Goal: Entertainment & Leisure: Consume media (video, audio)

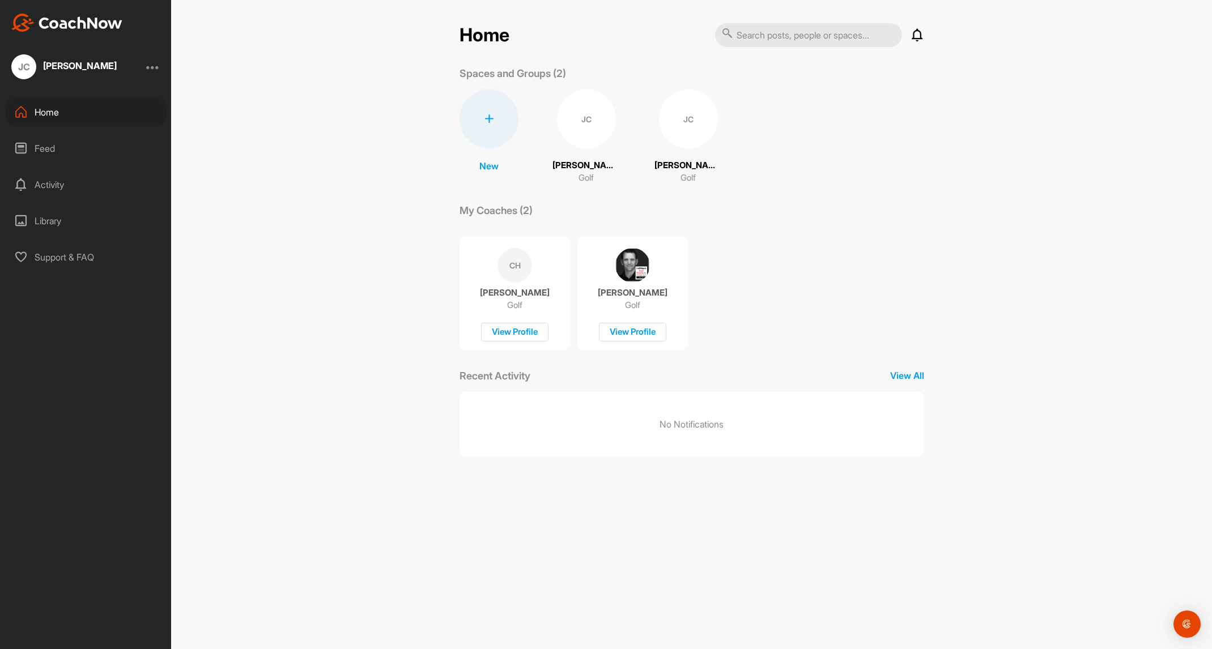
click at [591, 158] on div "[PERSON_NAME] Golf" at bounding box center [587, 137] width 68 height 95
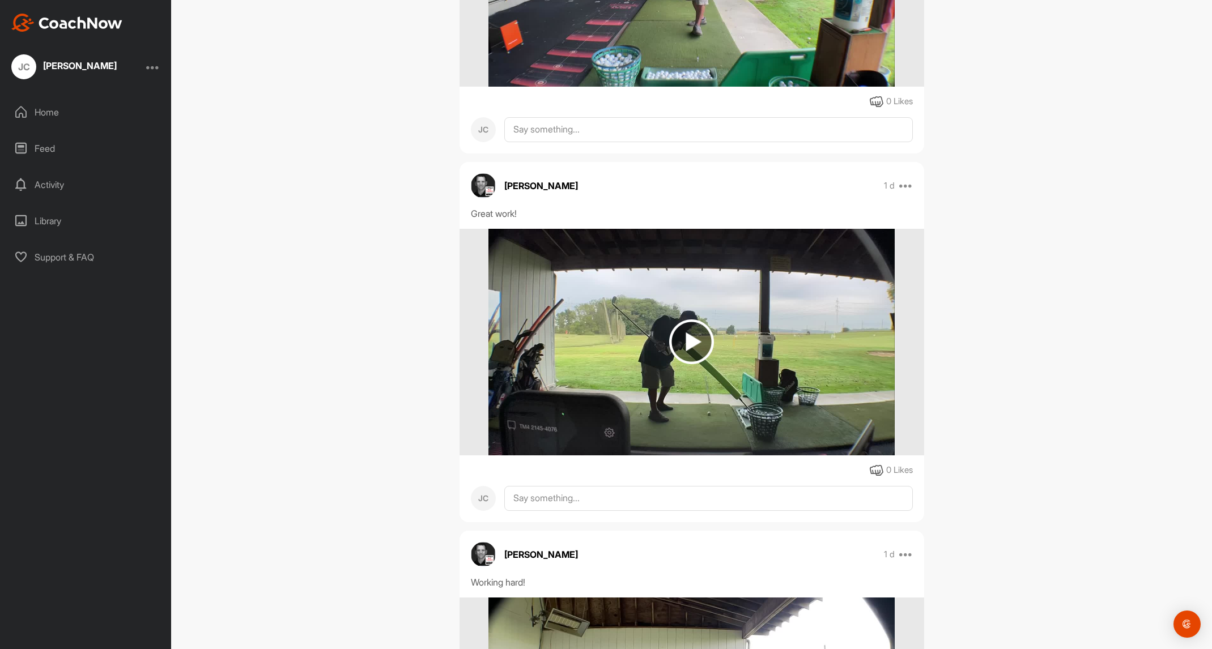
scroll to position [640, 0]
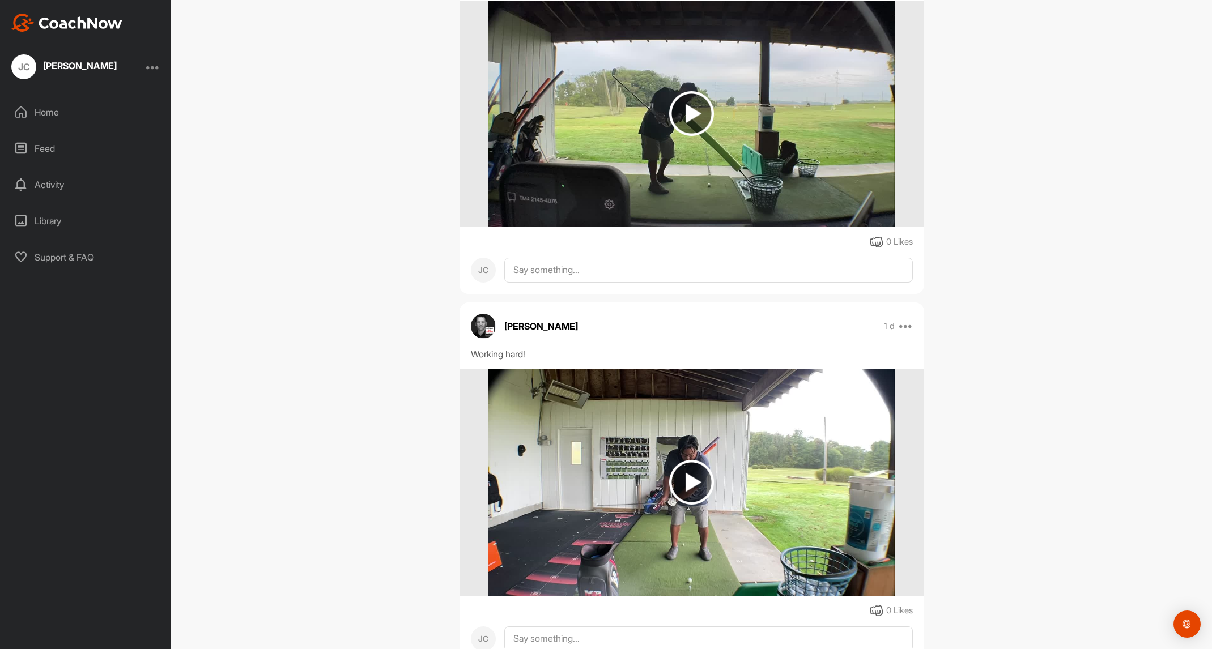
click at [694, 481] on img at bounding box center [691, 482] width 45 height 45
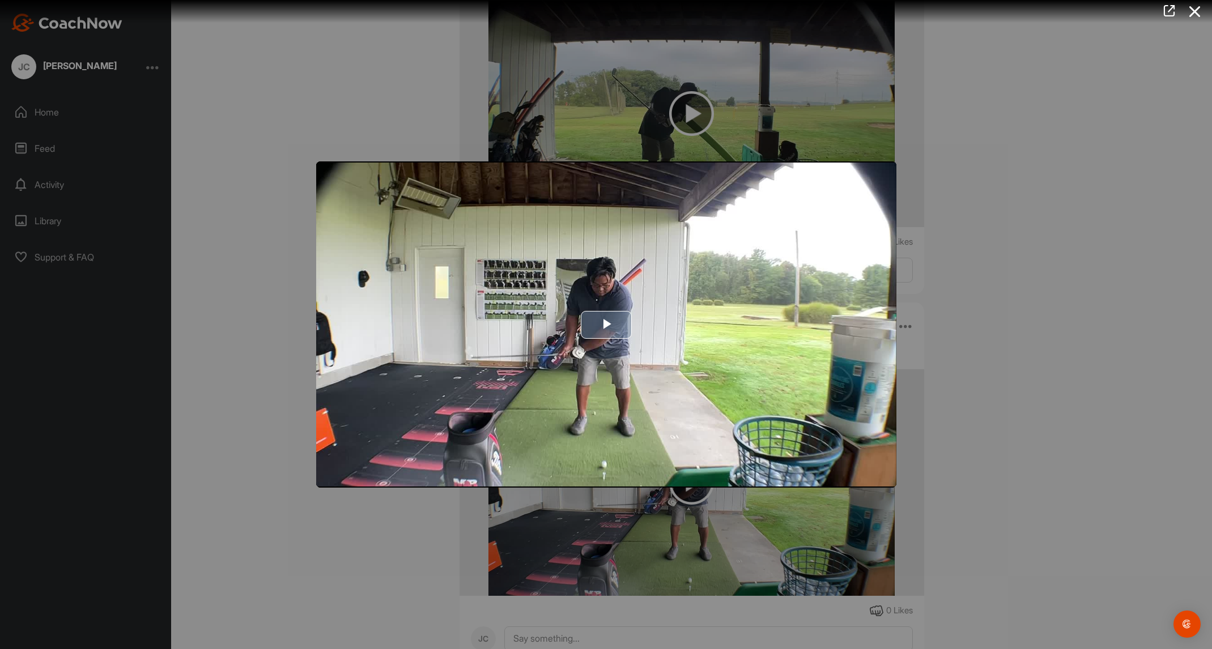
click at [606, 325] on span "Video Player" at bounding box center [606, 325] width 0 height 0
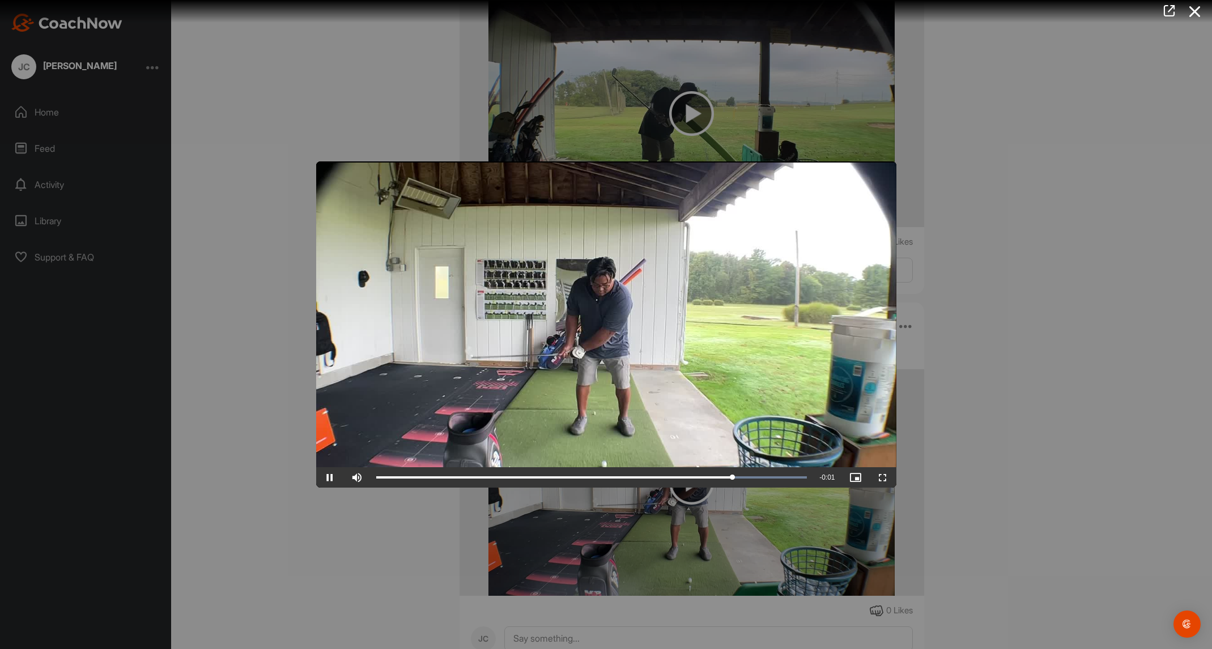
click at [334, 478] on span "Video Player" at bounding box center [329, 478] width 27 height 0
click at [684, 482] on div "Loaded : 100.00% 0:06 0:07" at bounding box center [592, 478] width 443 height 20
click at [336, 478] on span "Video Player" at bounding box center [329, 478] width 27 height 0
click at [334, 478] on span "Video Player" at bounding box center [329, 478] width 27 height 0
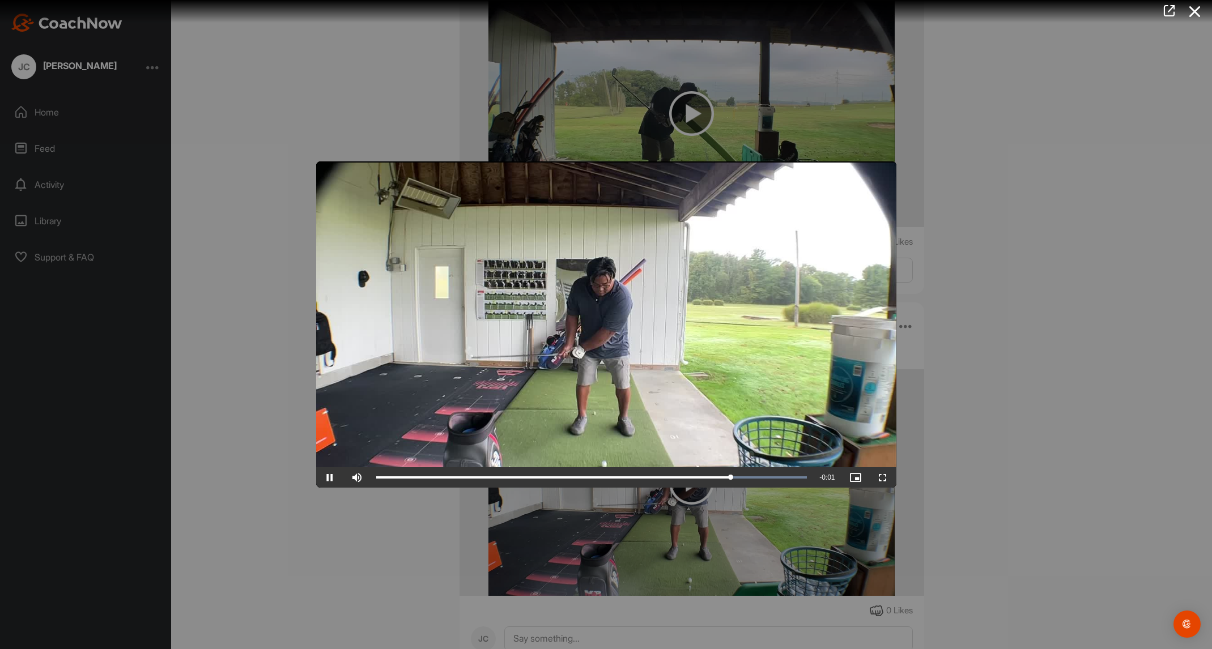
click at [333, 478] on span "Video Player" at bounding box center [329, 478] width 27 height 0
click at [714, 478] on div "0:07" at bounding box center [556, 477] width 360 height 3
click at [702, 478] on div "Loaded : 100.00% 0:06 0:07" at bounding box center [591, 477] width 431 height 3
click at [698, 479] on div "0:06" at bounding box center [537, 477] width 322 height 3
click at [693, 479] on div "0:06" at bounding box center [537, 477] width 322 height 3
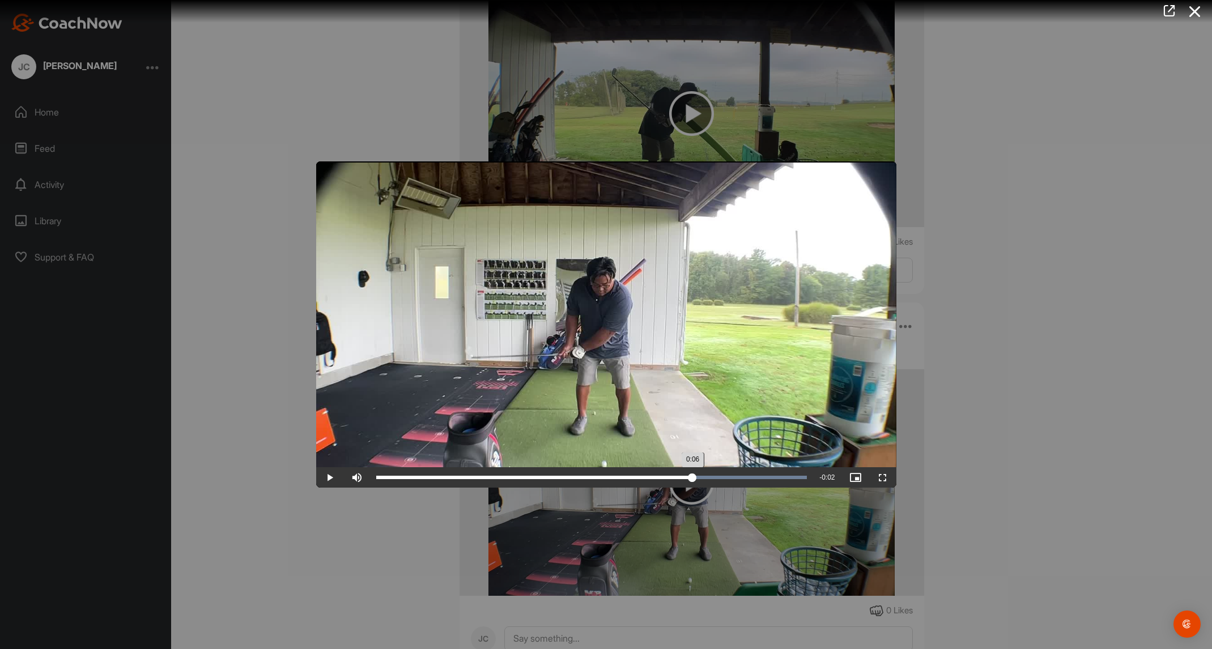
click at [692, 479] on div "0:06" at bounding box center [534, 477] width 317 height 3
click at [692, 479] on div "0:06" at bounding box center [534, 477] width 316 height 3
click at [680, 482] on div "Loaded : 100.00% 0:06 0:06" at bounding box center [592, 478] width 443 height 20
click at [681, 479] on div "0:06" at bounding box center [528, 477] width 304 height 3
click at [684, 479] on div "0:06" at bounding box center [530, 477] width 308 height 3
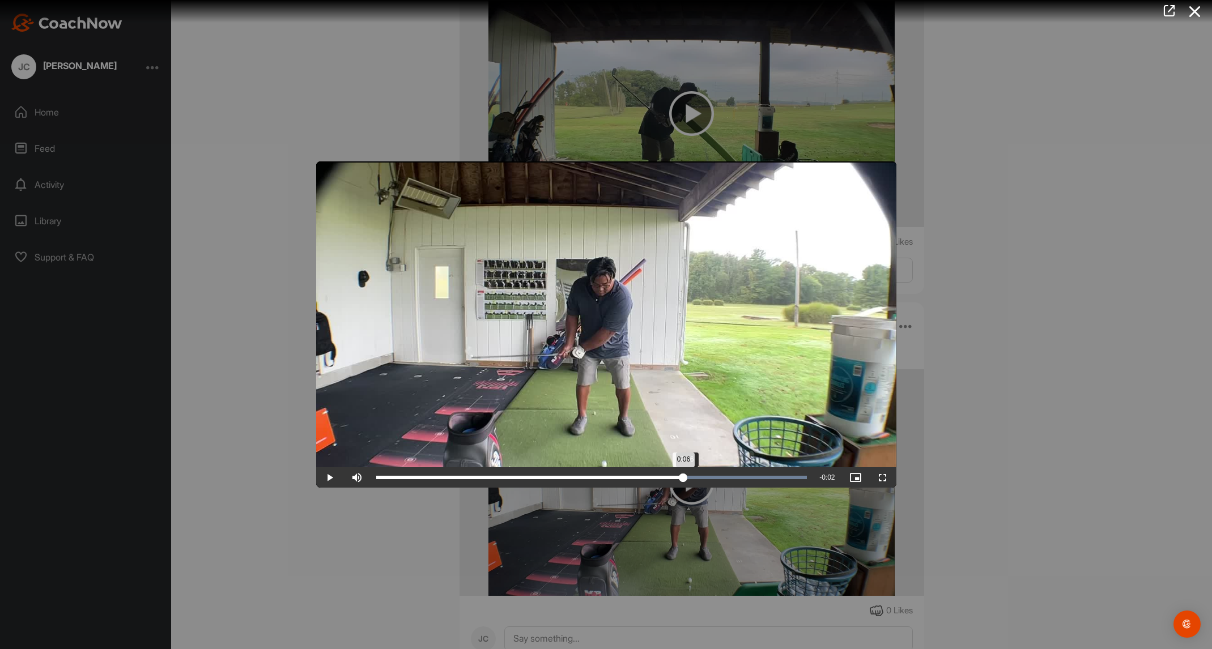
click at [684, 479] on div "0:06" at bounding box center [530, 477] width 308 height 3
click at [686, 479] on div "0:06" at bounding box center [531, 477] width 311 height 3
click at [687, 479] on div "0:06" at bounding box center [531, 477] width 311 height 3
click at [687, 479] on div "0:06" at bounding box center [532, 477] width 312 height 3
click at [980, 439] on div at bounding box center [606, 324] width 1212 height 649
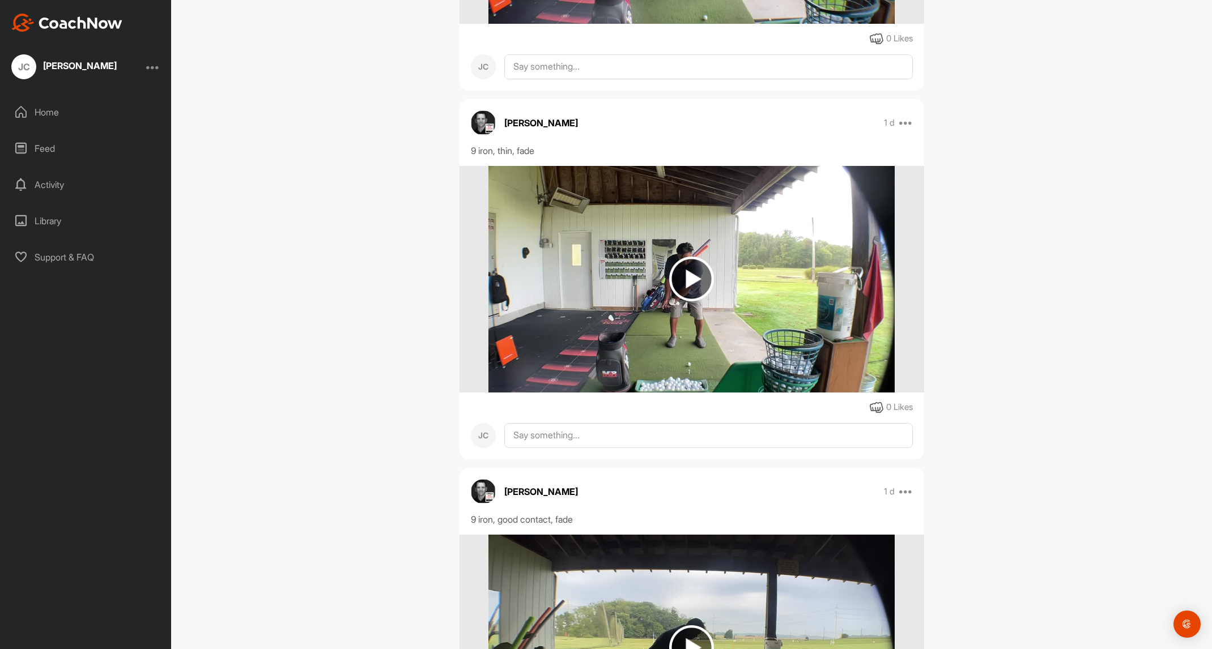
scroll to position [1579, 0]
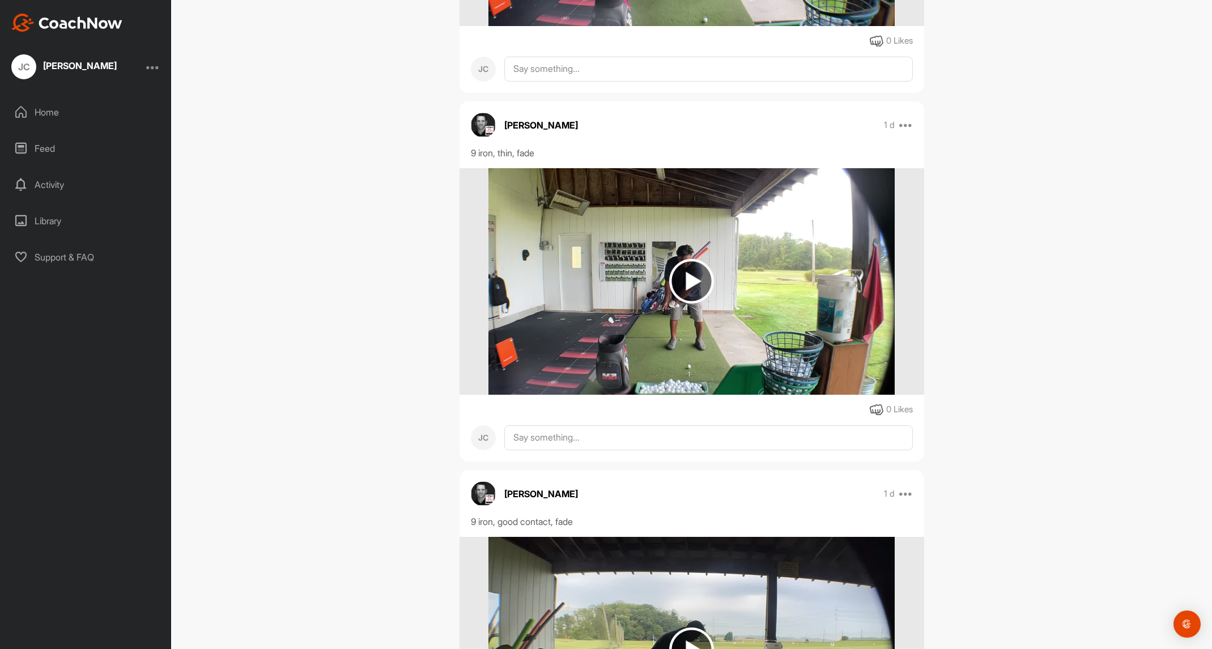
click at [689, 290] on img at bounding box center [691, 281] width 45 height 45
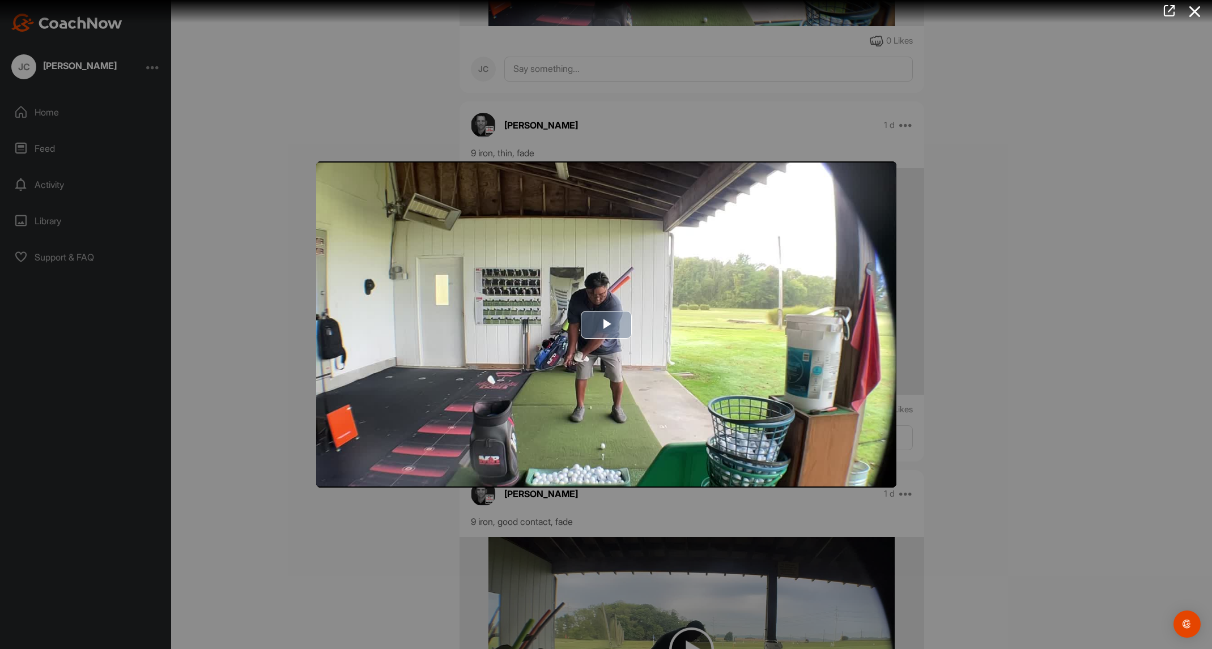
drag, startPoint x: 564, startPoint y: 354, endPoint x: 557, endPoint y: 355, distance: 6.9
click at [563, 354] on img "Video Player" at bounding box center [606, 325] width 580 height 326
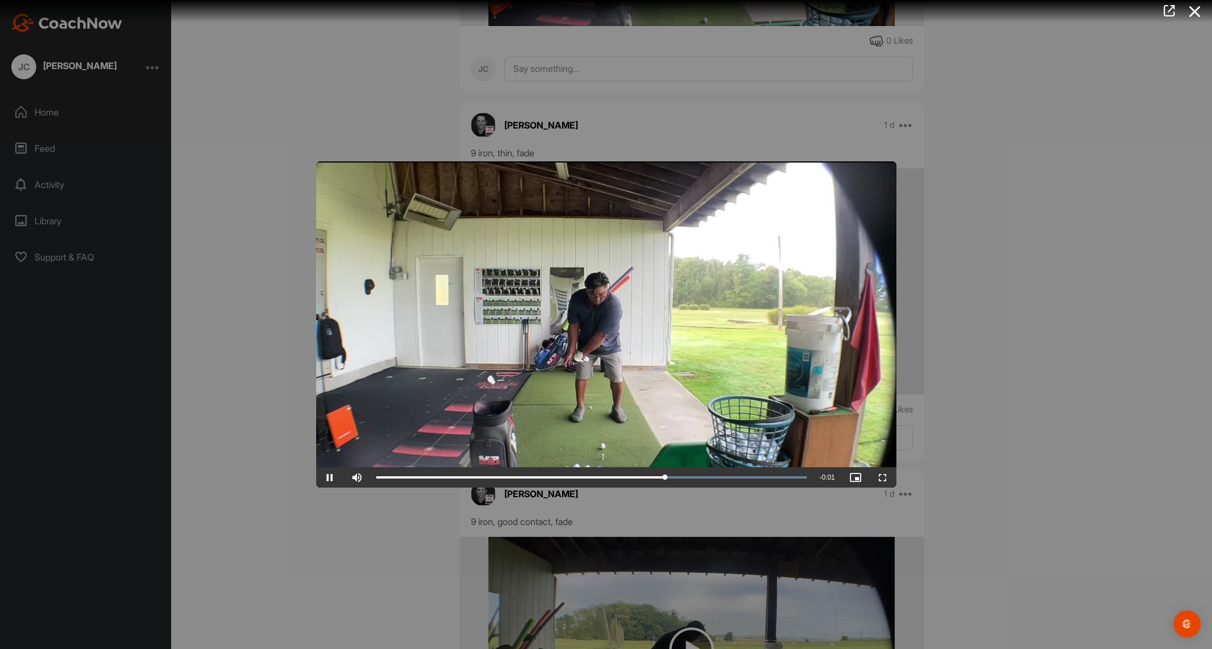
click at [422, 431] on video "Video Player" at bounding box center [606, 325] width 580 height 326
click at [599, 483] on div "Loaded : 100.00% 0:01 0:01" at bounding box center [592, 478] width 443 height 20
click at [589, 483] on div "Loaded : 100.00% 0:01 0:01" at bounding box center [592, 478] width 443 height 20
click at [597, 483] on div "Loaded : 100.00% 0:01 0:01" at bounding box center [592, 478] width 443 height 20
click at [588, 483] on div "Loaded : 100.00% 0:01 0:01" at bounding box center [592, 478] width 443 height 20
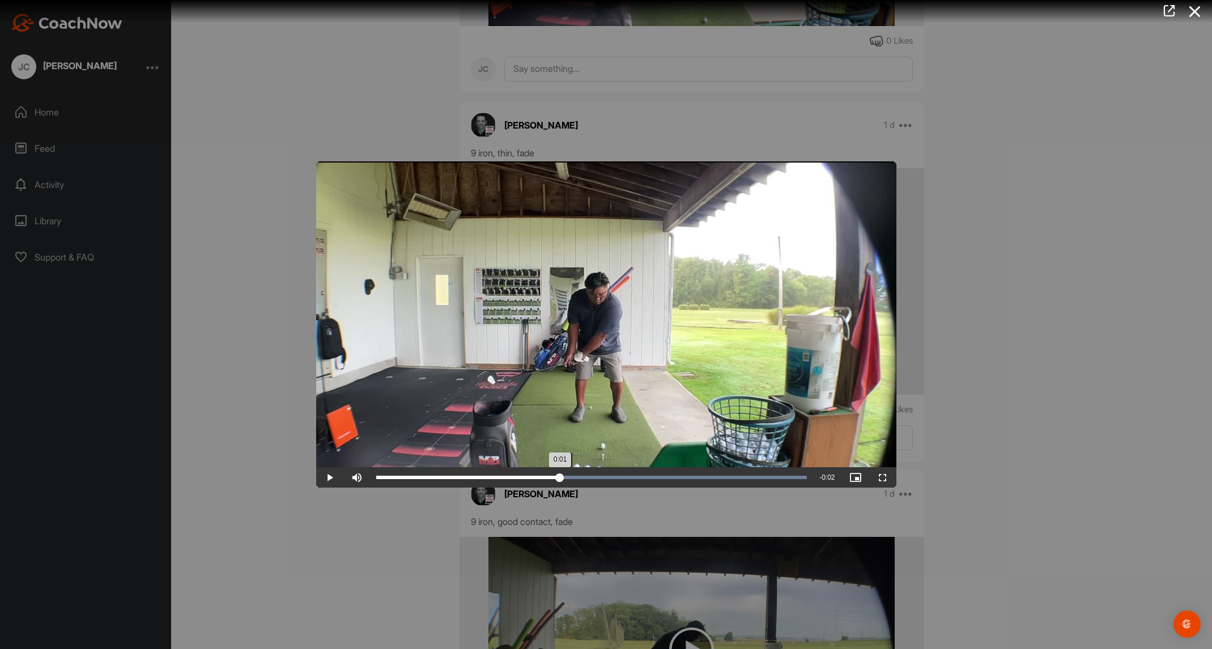
click at [560, 479] on div "0:01" at bounding box center [468, 477] width 184 height 3
click at [524, 483] on div "Loaded : 100.00% 0:01 0:01" at bounding box center [592, 478] width 443 height 20
click at [500, 484] on div "Loaded : 100.00% 0:01 0:01" at bounding box center [592, 478] width 443 height 20
click at [382, 482] on div "Loaded : 100.00% 0:00 0:01" at bounding box center [592, 478] width 443 height 20
click at [327, 478] on span "Video Player" at bounding box center [329, 478] width 27 height 0
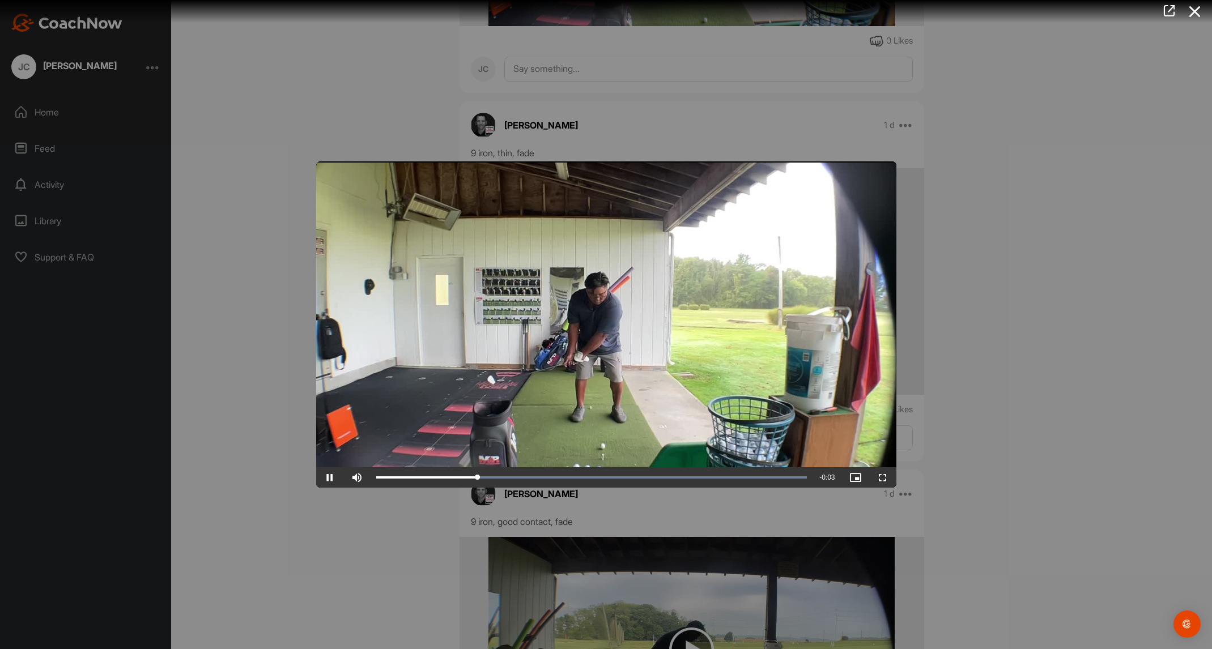
click at [327, 478] on span "Video Player" at bounding box center [329, 478] width 27 height 0
click at [576, 477] on div "0:01" at bounding box center [476, 477] width 201 height 3
click at [583, 479] on div "Loaded : 100.00% 0:01 0:01" at bounding box center [591, 477] width 431 height 3
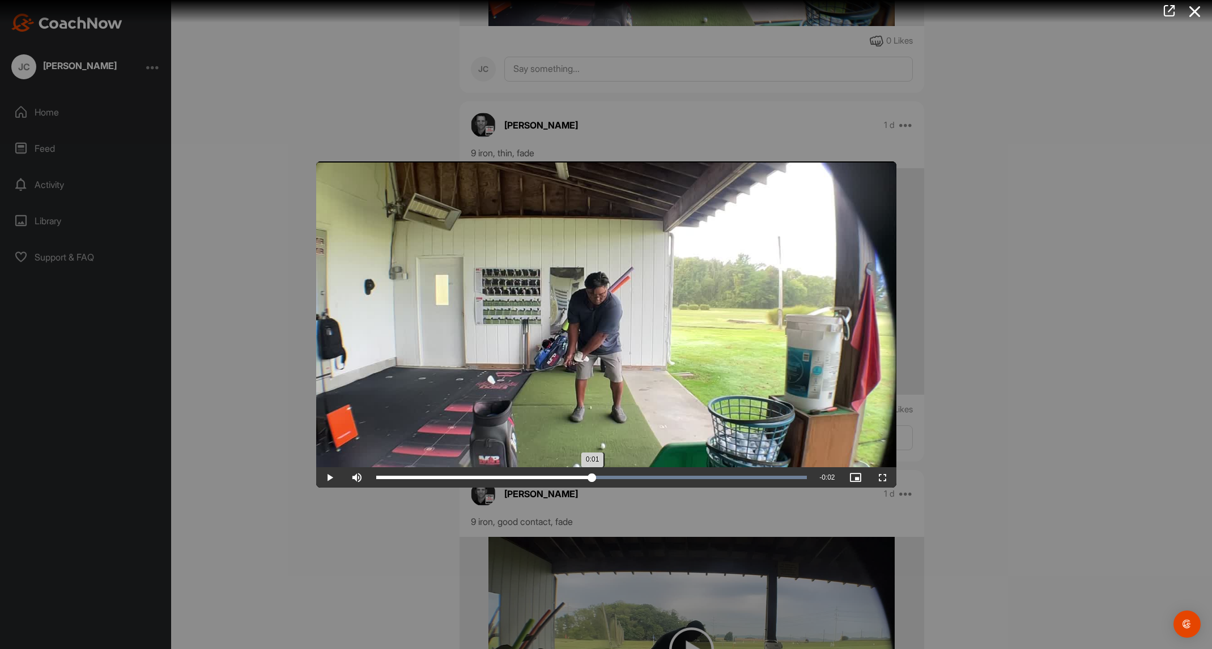
click at [592, 479] on div "Loaded : 100.00% 0:01 0:01" at bounding box center [591, 477] width 431 height 3
click at [595, 479] on div "0:01" at bounding box center [485, 477] width 219 height 3
click at [1065, 323] on div at bounding box center [606, 324] width 1212 height 649
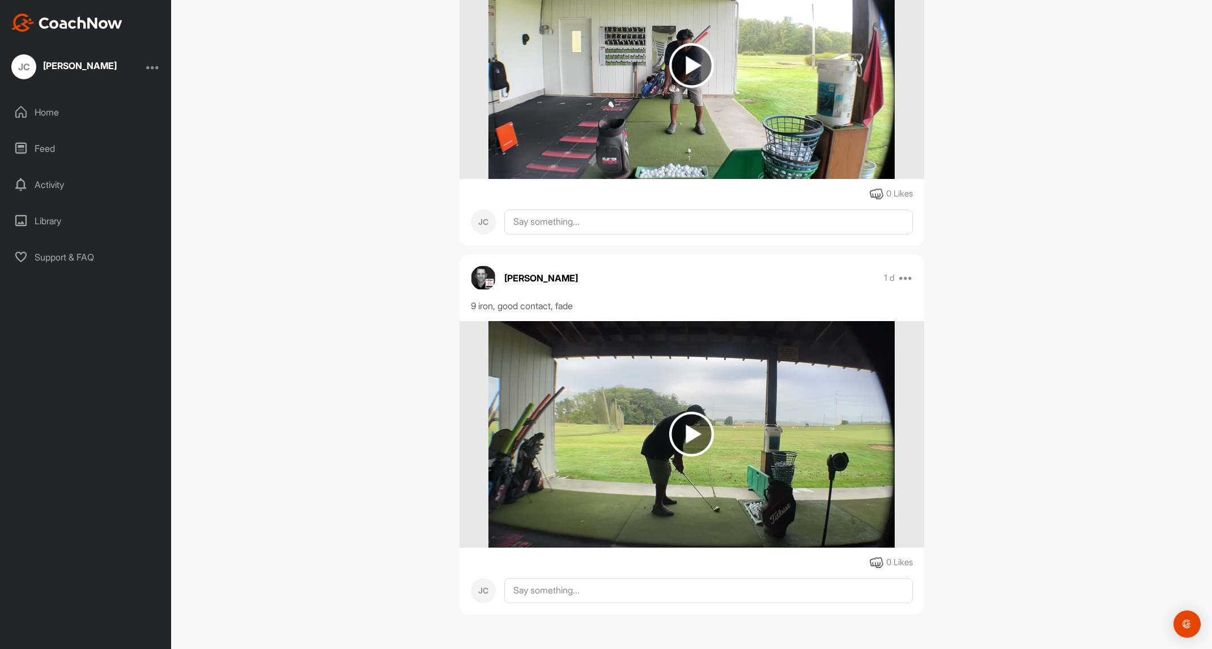
scroll to position [1795, 0]
click at [696, 436] on img at bounding box center [691, 434] width 45 height 45
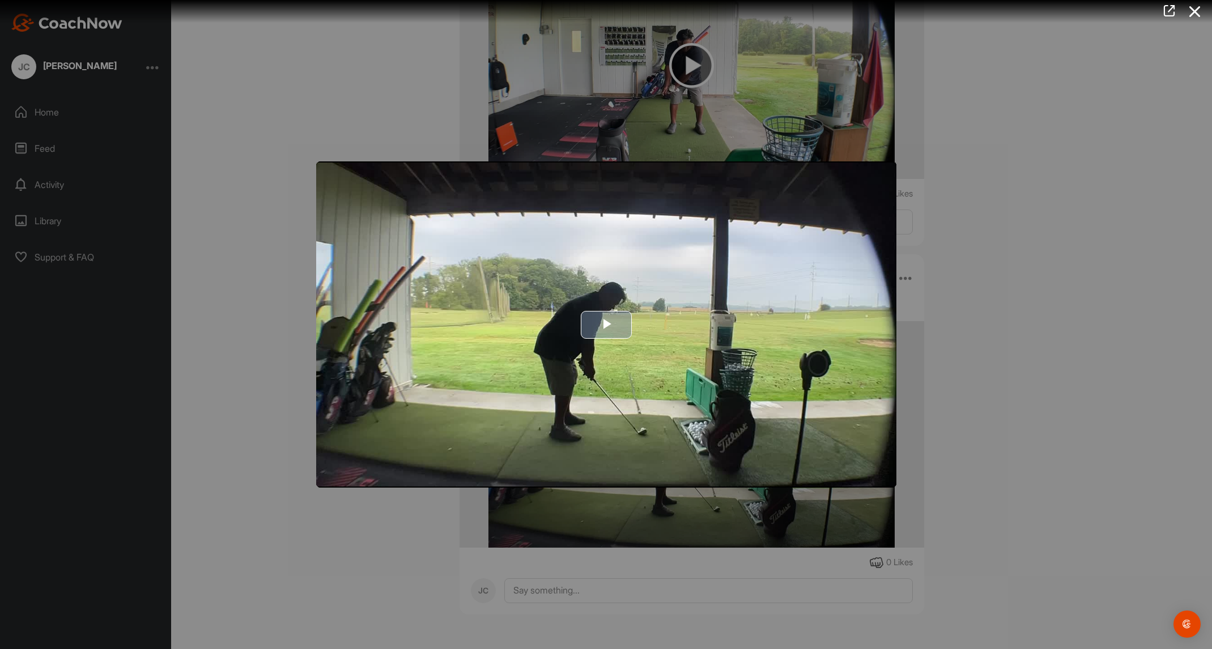
click at [606, 325] on span "Video Player" at bounding box center [606, 325] width 0 height 0
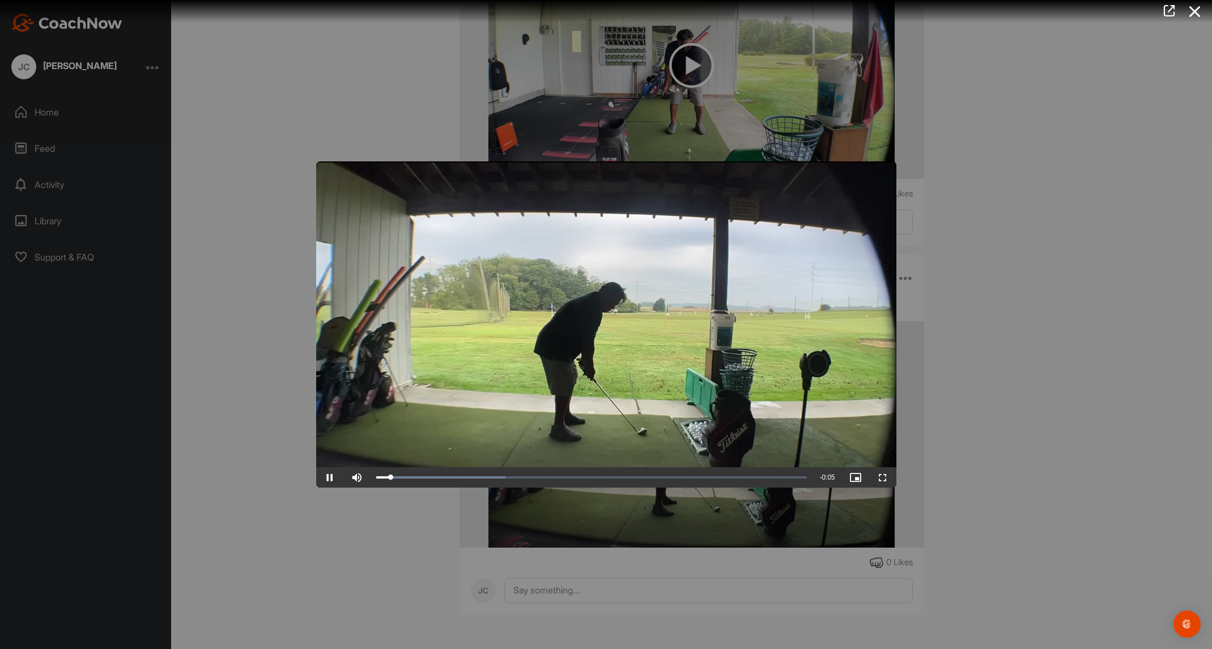
scroll to position [0, 0]
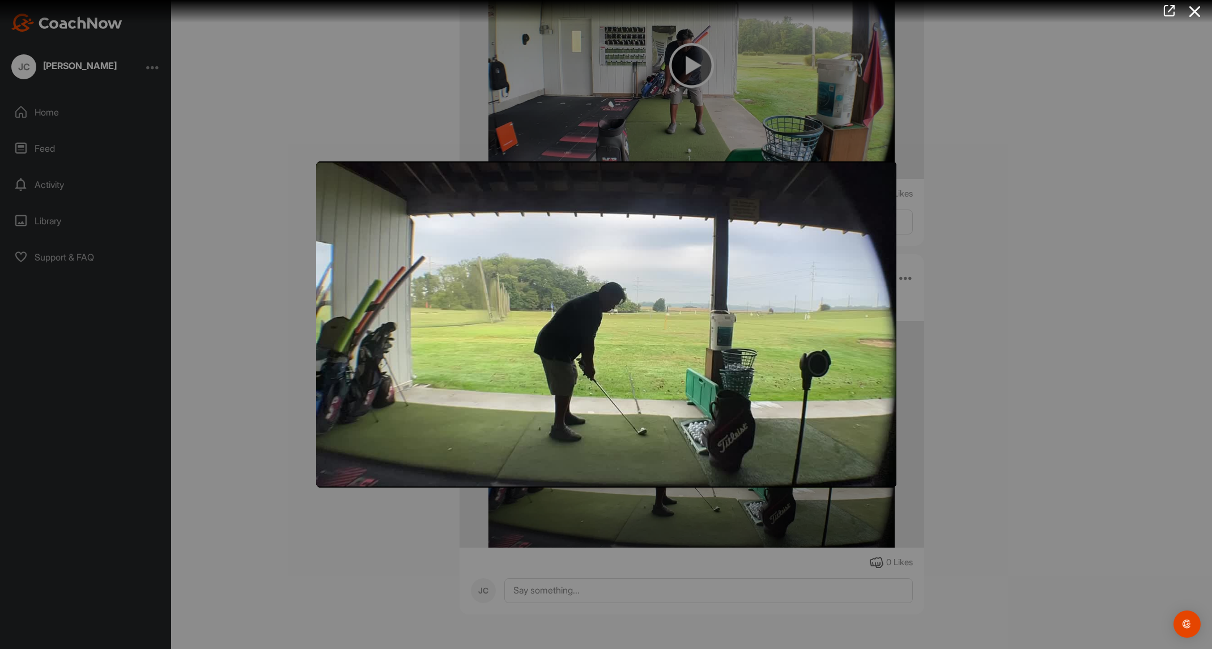
click at [571, 364] on video "Video Player" at bounding box center [606, 325] width 580 height 326
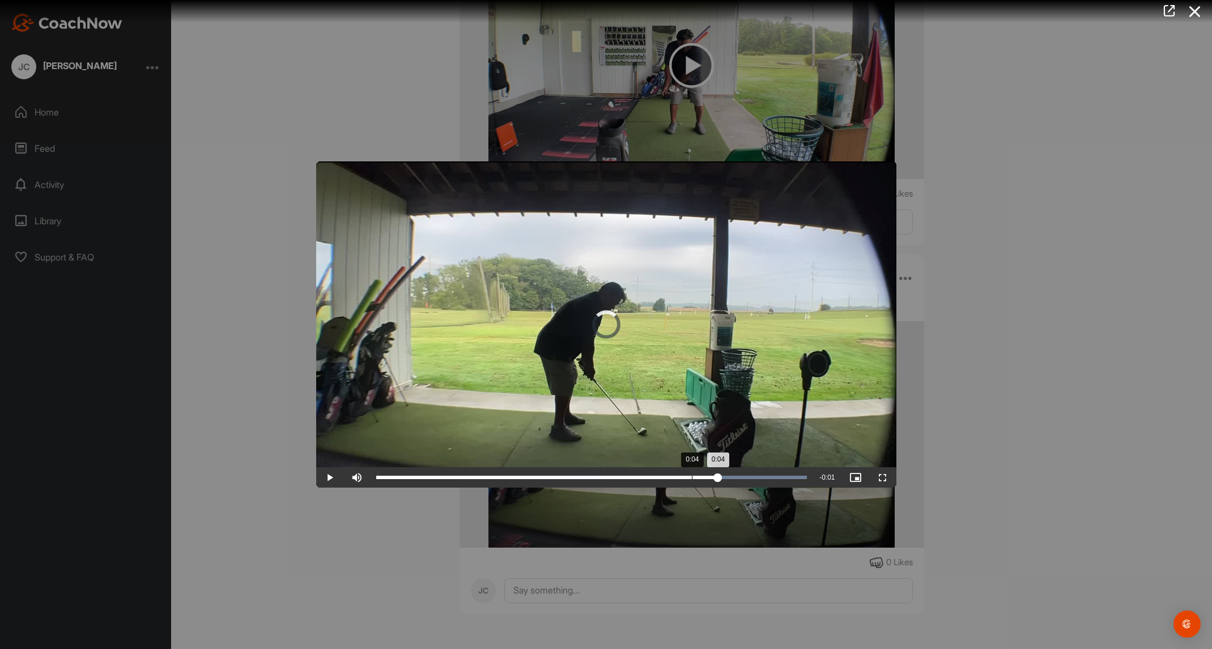
click at [691, 478] on div "0:04" at bounding box center [547, 477] width 342 height 3
click at [677, 478] on div "0:03" at bounding box center [527, 477] width 302 height 3
click at [665, 479] on div "0:03" at bounding box center [527, 477] width 302 height 3
drag, startPoint x: 1005, startPoint y: 185, endPoint x: 1004, endPoint y: 193, distance: 8.0
click at [1004, 185] on div at bounding box center [606, 324] width 1212 height 649
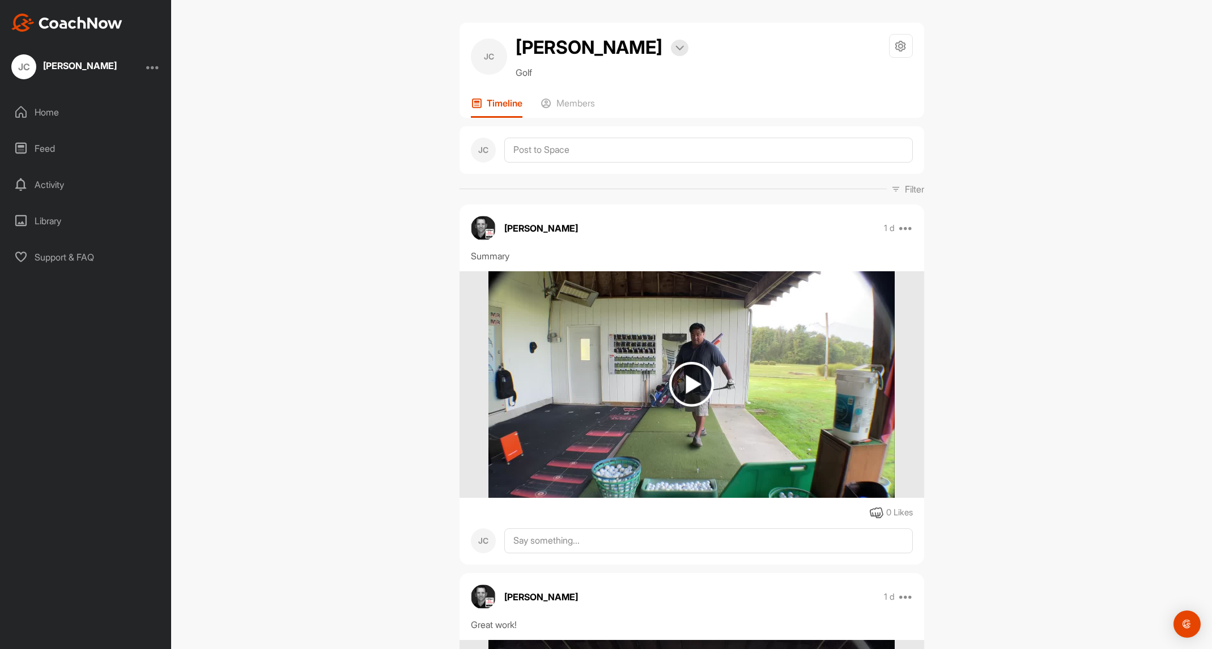
click at [49, 116] on div "Home" at bounding box center [86, 112] width 160 height 28
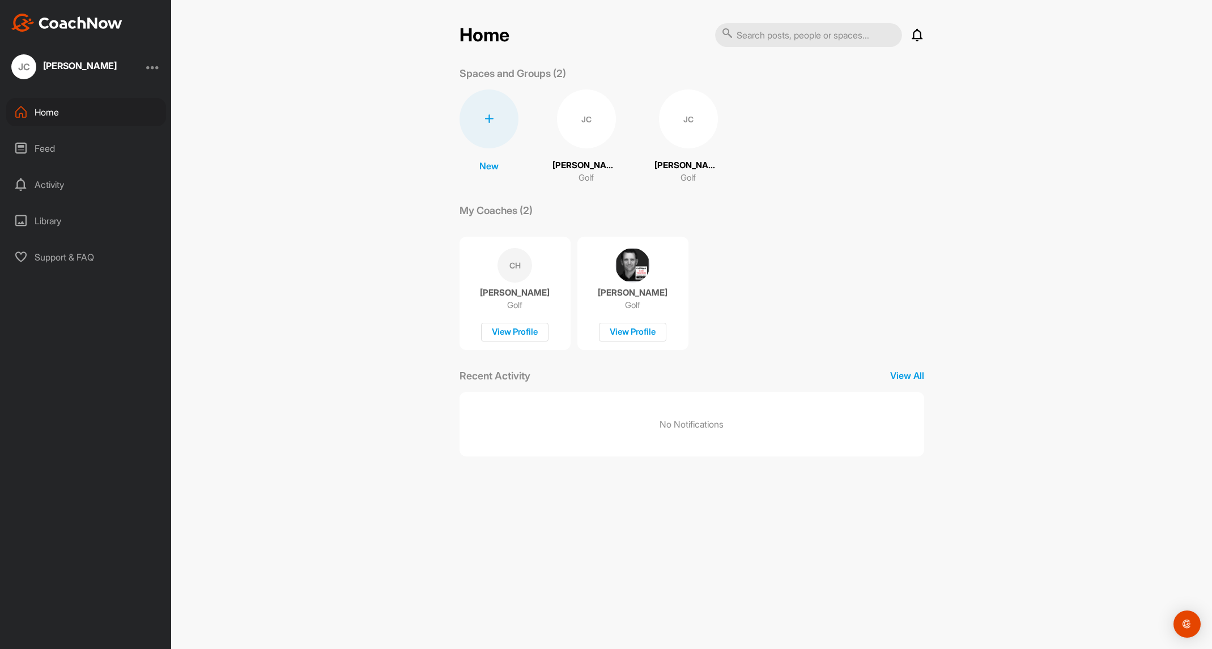
click at [681, 124] on div "JC" at bounding box center [688, 119] width 59 height 59
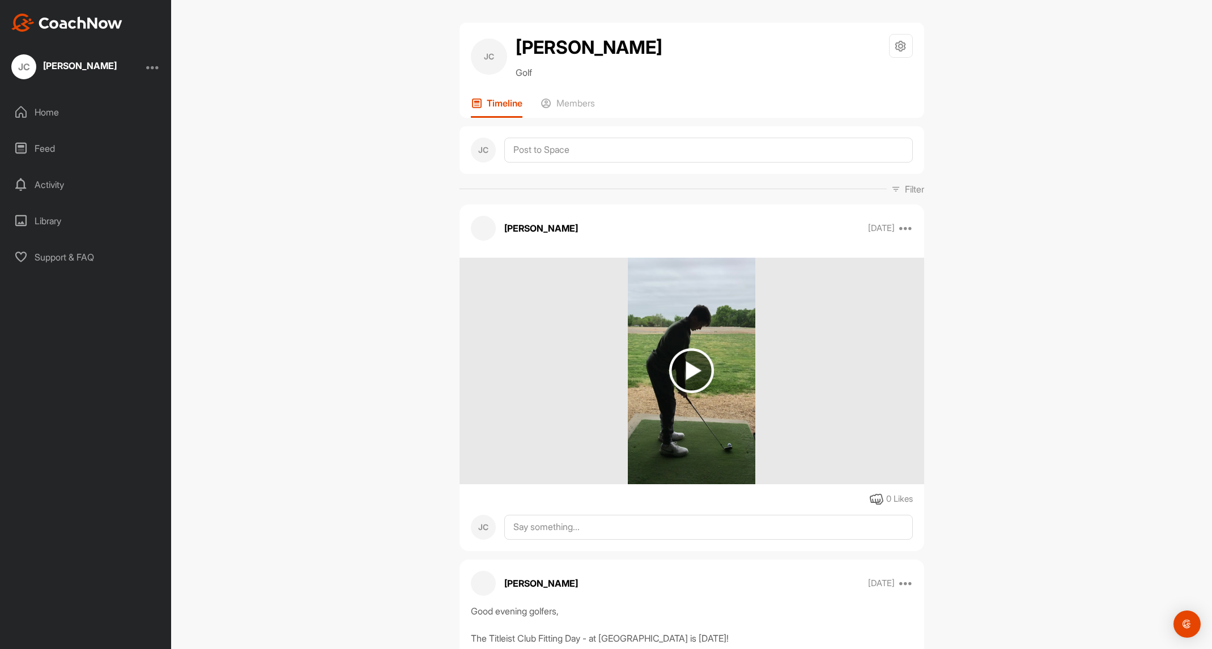
click at [695, 373] on img at bounding box center [691, 371] width 45 height 45
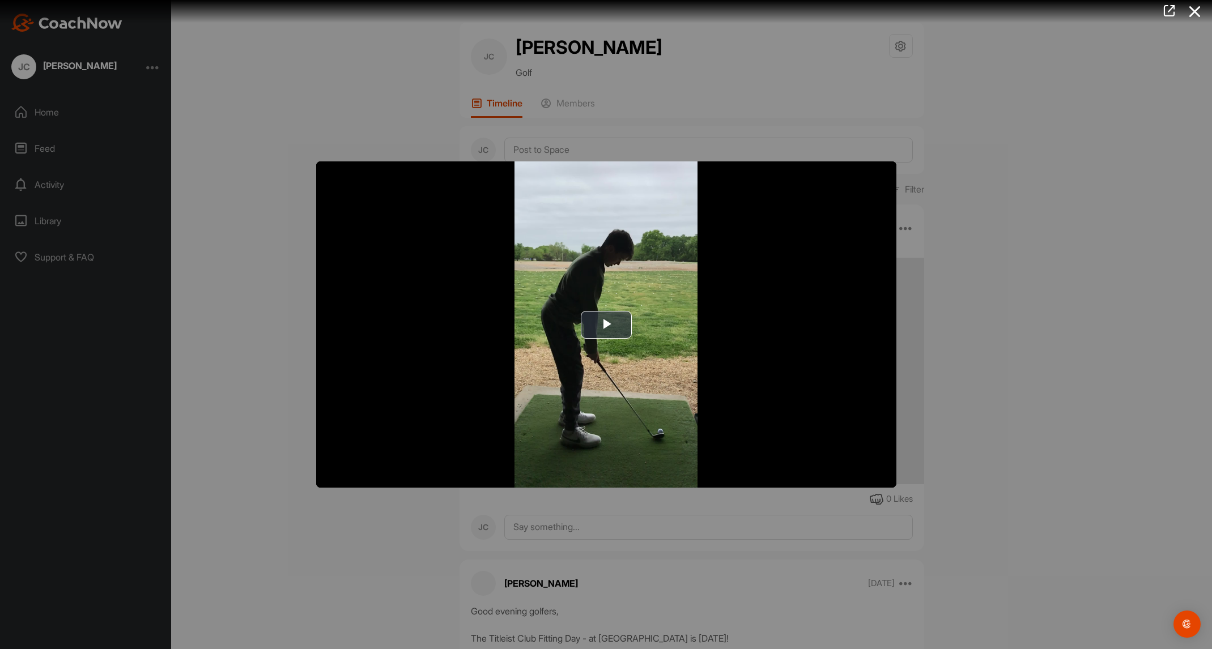
drag, startPoint x: 987, startPoint y: 360, endPoint x: 982, endPoint y: 362, distance: 5.9
click at [987, 360] on div at bounding box center [606, 324] width 1212 height 649
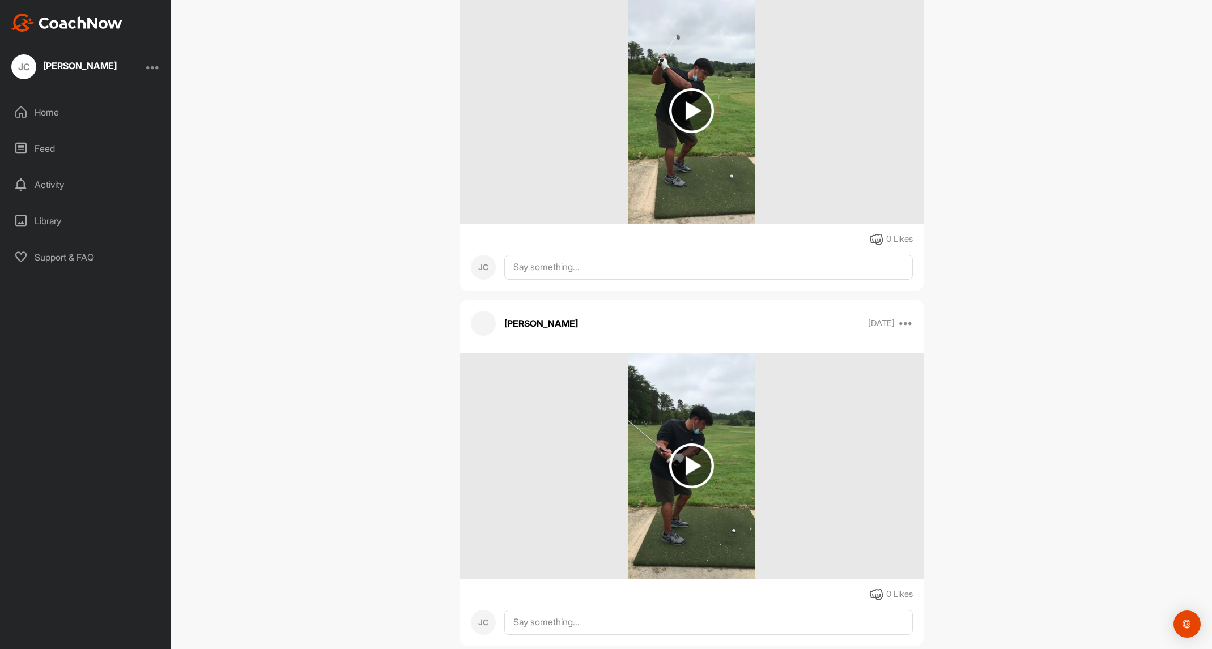
scroll to position [863, 0]
click at [694, 470] on img at bounding box center [691, 465] width 45 height 45
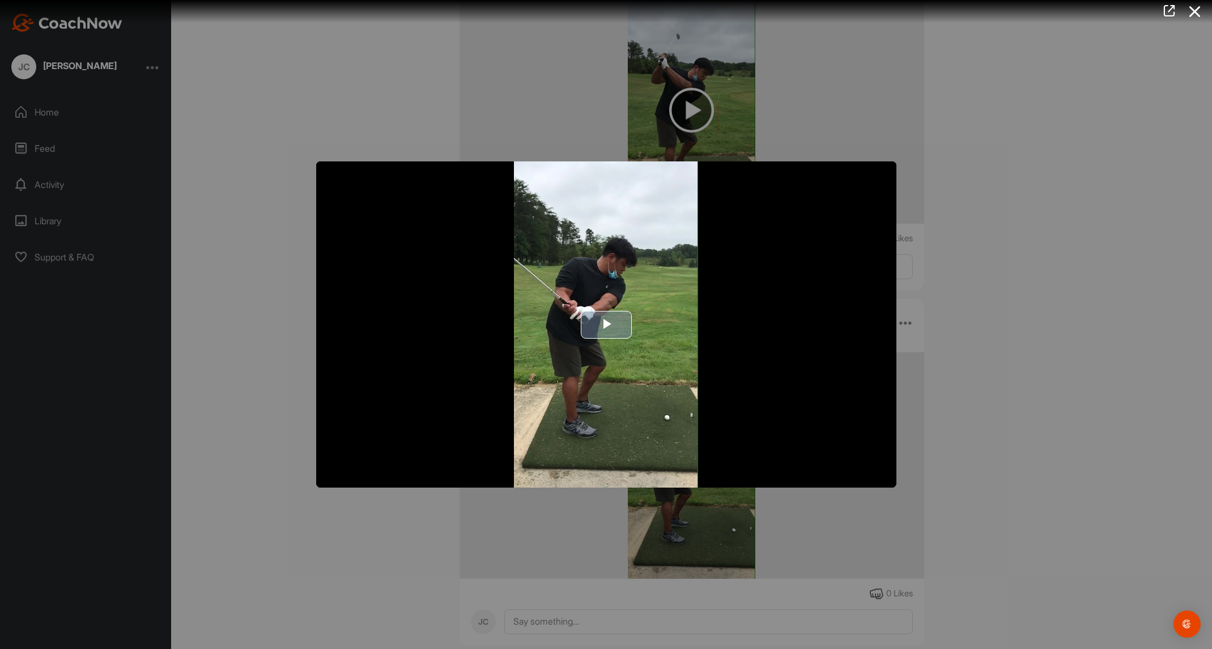
click at [606, 325] on span "Video Player" at bounding box center [606, 325] width 0 height 0
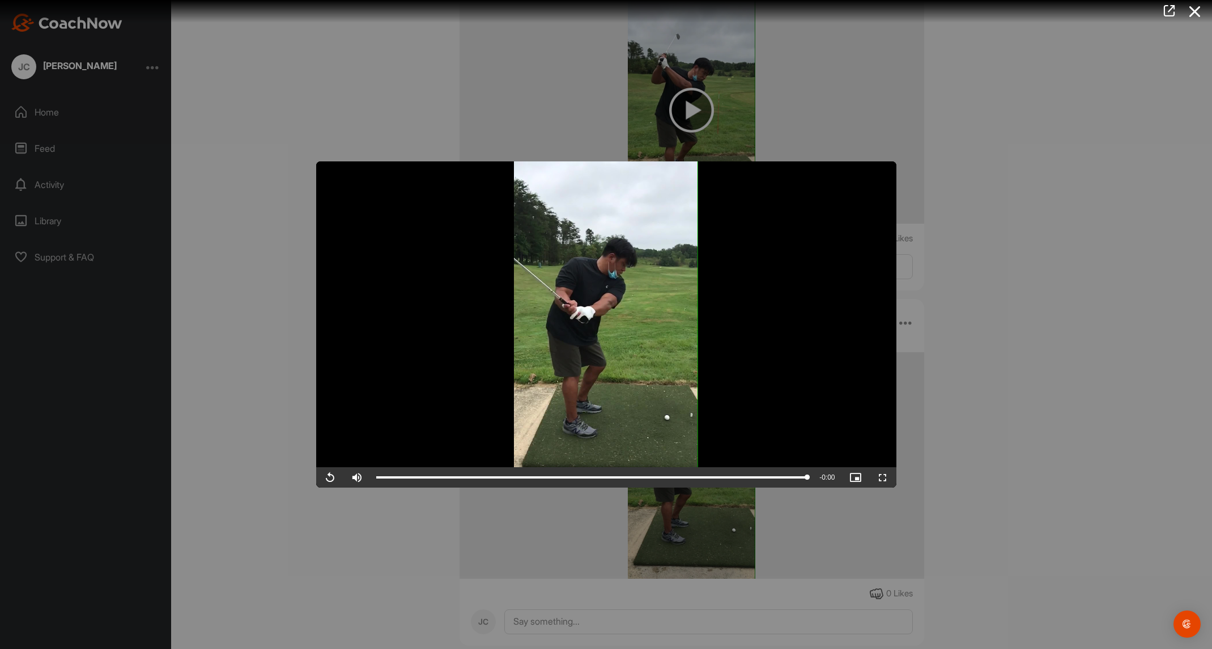
click at [575, 346] on video "Video Player" at bounding box center [606, 325] width 580 height 326
click at [328, 478] on span "Video Player" at bounding box center [329, 478] width 27 height 0
click at [1168, 399] on div at bounding box center [606, 324] width 1212 height 649
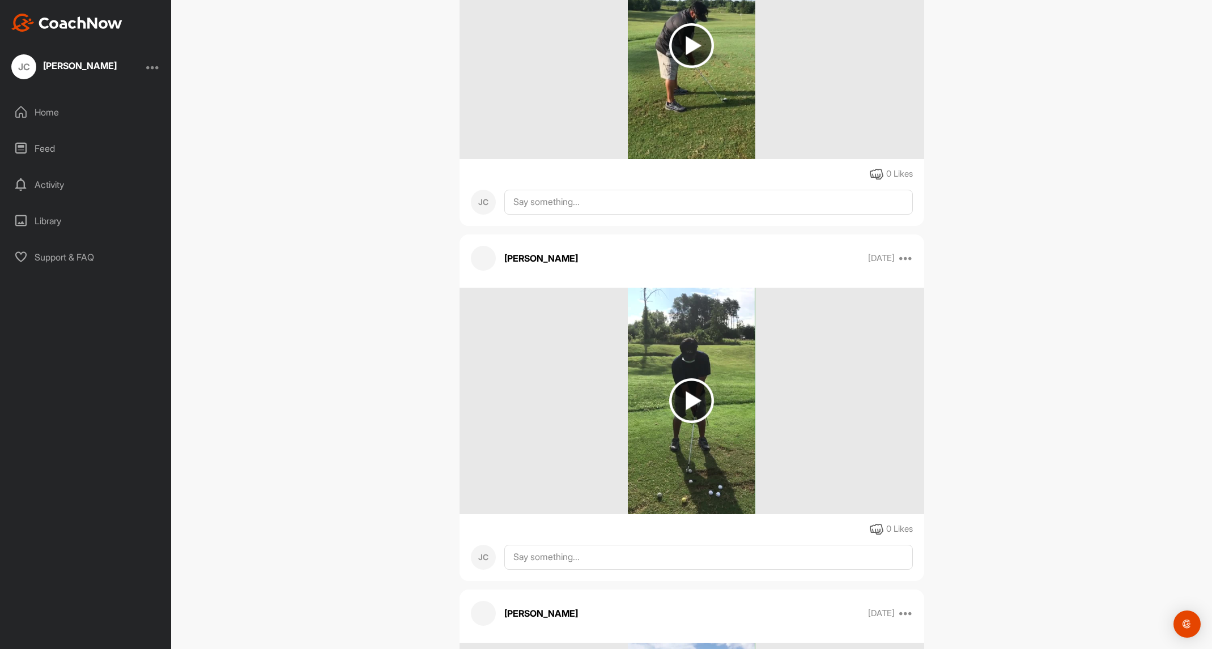
scroll to position [2061, 0]
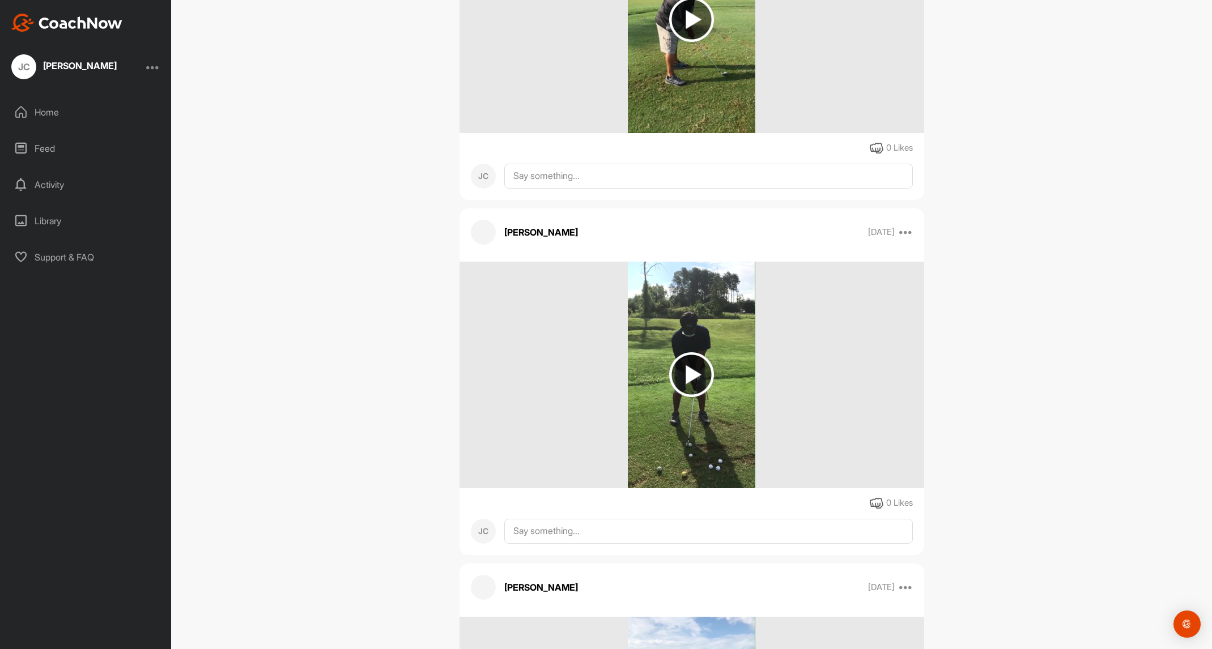
click at [702, 389] on img at bounding box center [691, 375] width 45 height 45
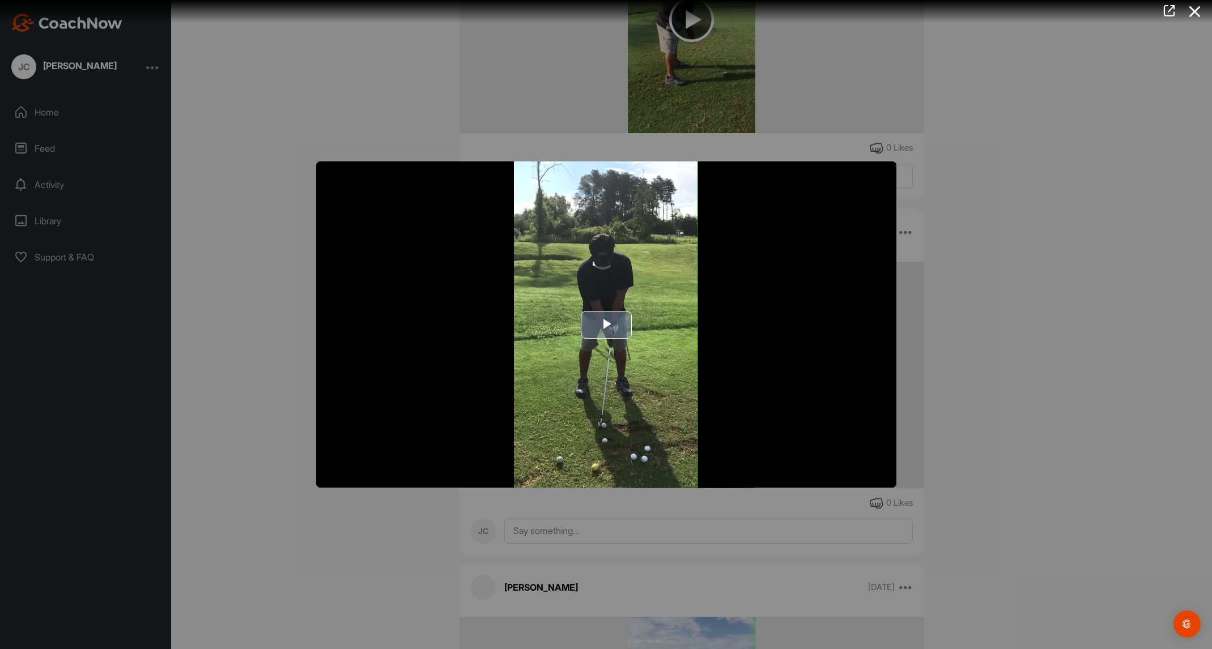
click at [452, 374] on img "Video Player" at bounding box center [606, 325] width 580 height 326
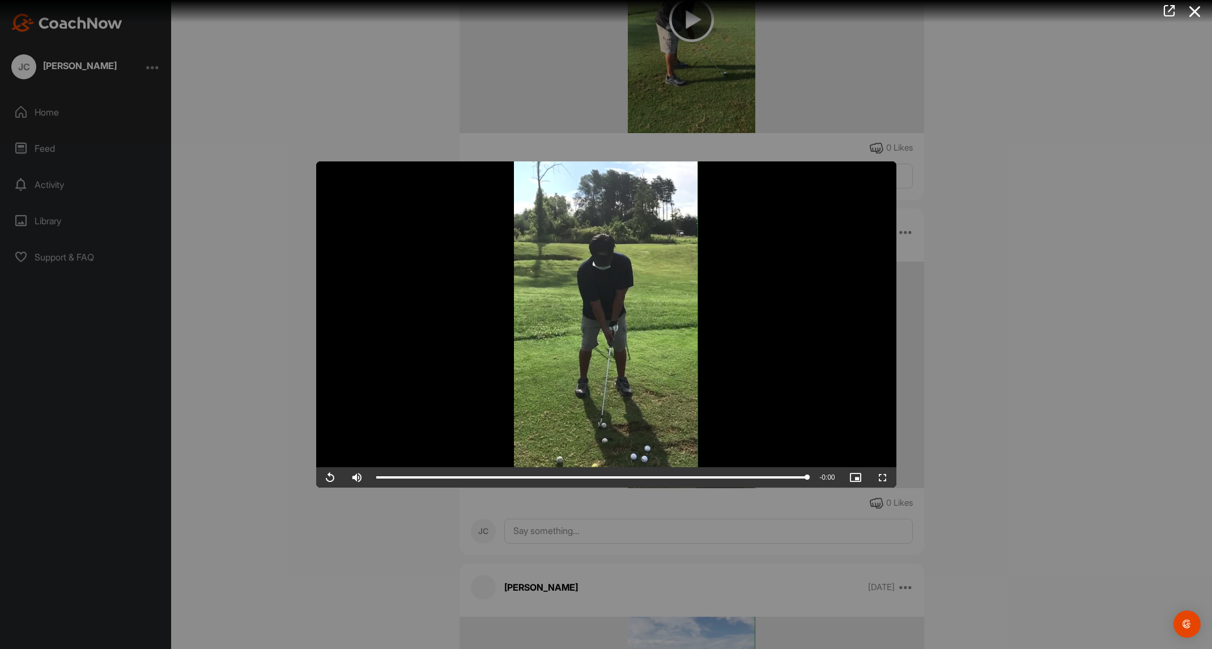
click at [451, 374] on video "Video Player" at bounding box center [606, 325] width 580 height 326
click at [680, 482] on div "Loaded : 100.00% 0:06 0:06" at bounding box center [592, 478] width 443 height 20
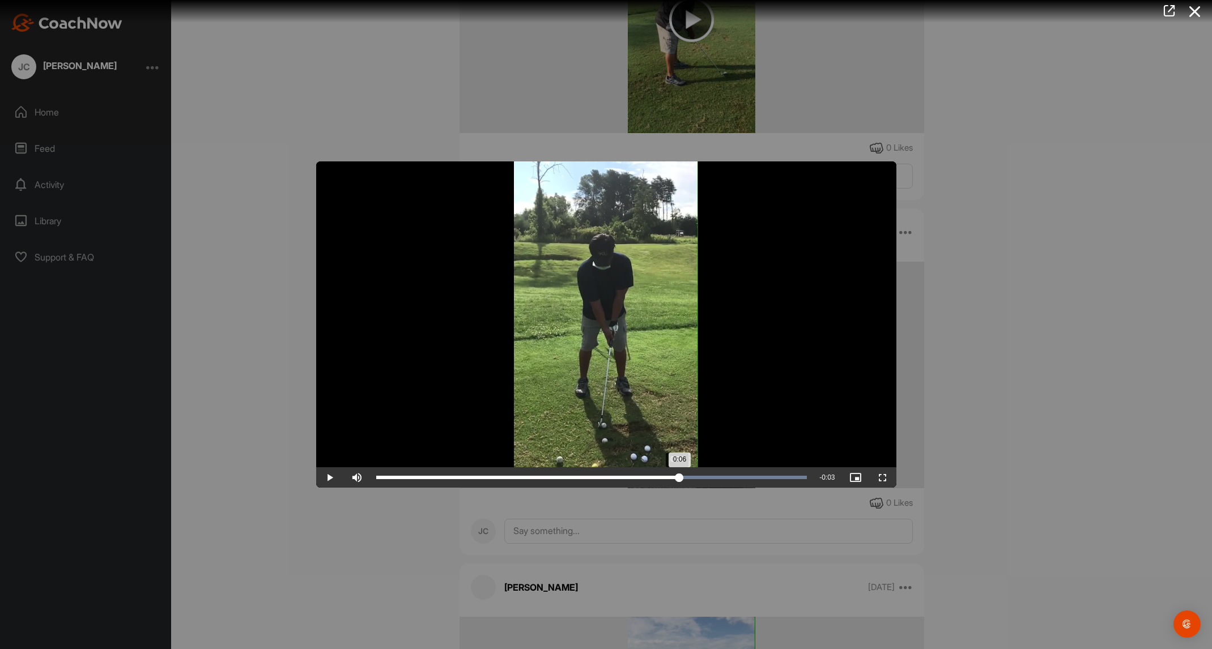
click at [676, 479] on div "0:06" at bounding box center [528, 477] width 304 height 3
click at [677, 479] on div "0:06" at bounding box center [526, 477] width 300 height 3
click at [677, 479] on div "0:06" at bounding box center [527, 477] width 302 height 3
click at [678, 479] on div "0:06" at bounding box center [527, 477] width 302 height 3
click at [678, 479] on div "0:06" at bounding box center [527, 477] width 303 height 3
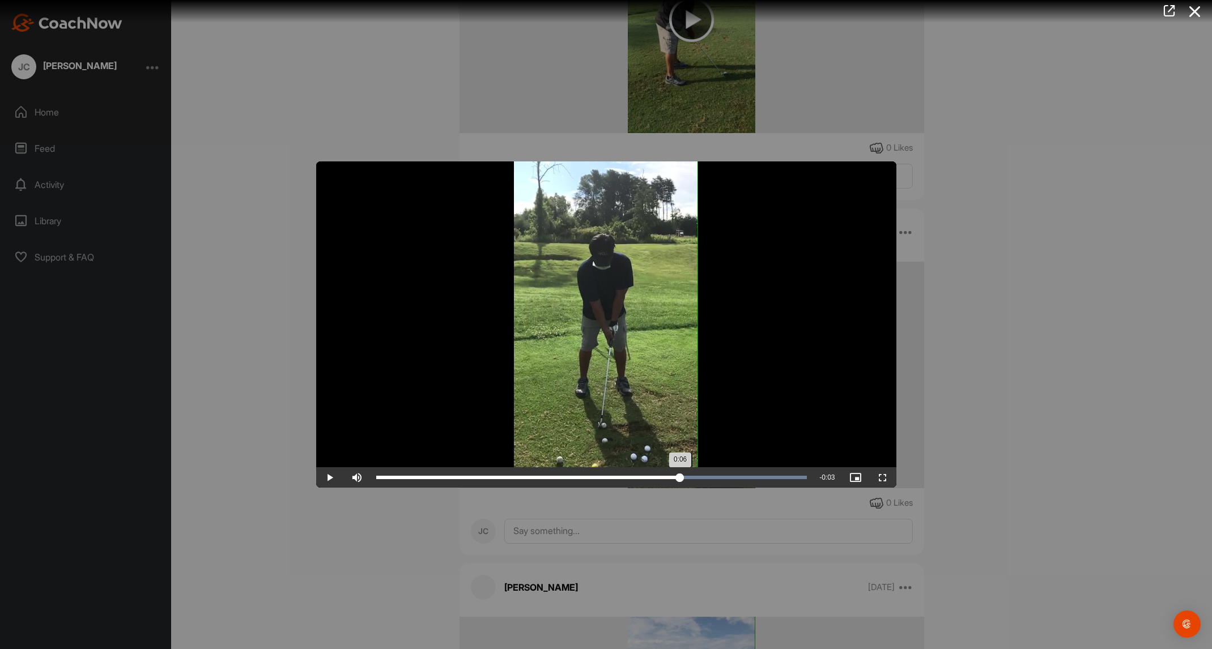
click at [680, 479] on div "0:06" at bounding box center [528, 477] width 304 height 3
click at [679, 479] on div "0:06" at bounding box center [527, 477] width 303 height 3
click at [1118, 109] on div at bounding box center [606, 324] width 1212 height 649
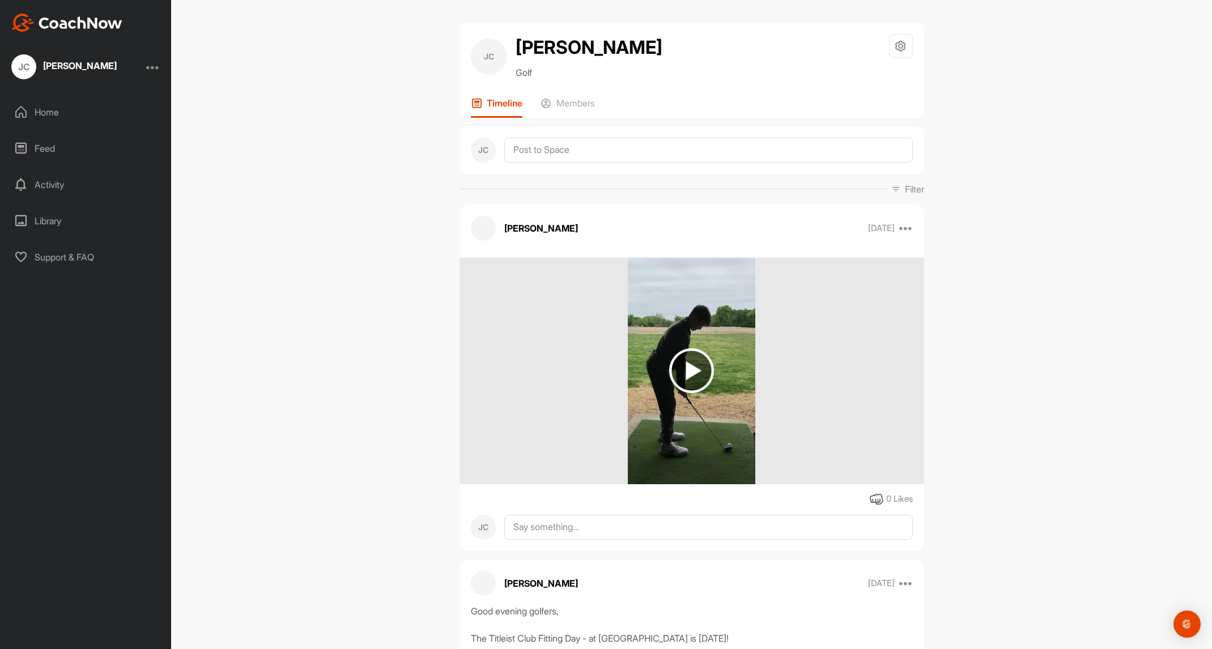
scroll to position [0, 0]
click at [905, 231] on icon at bounding box center [906, 229] width 14 height 14
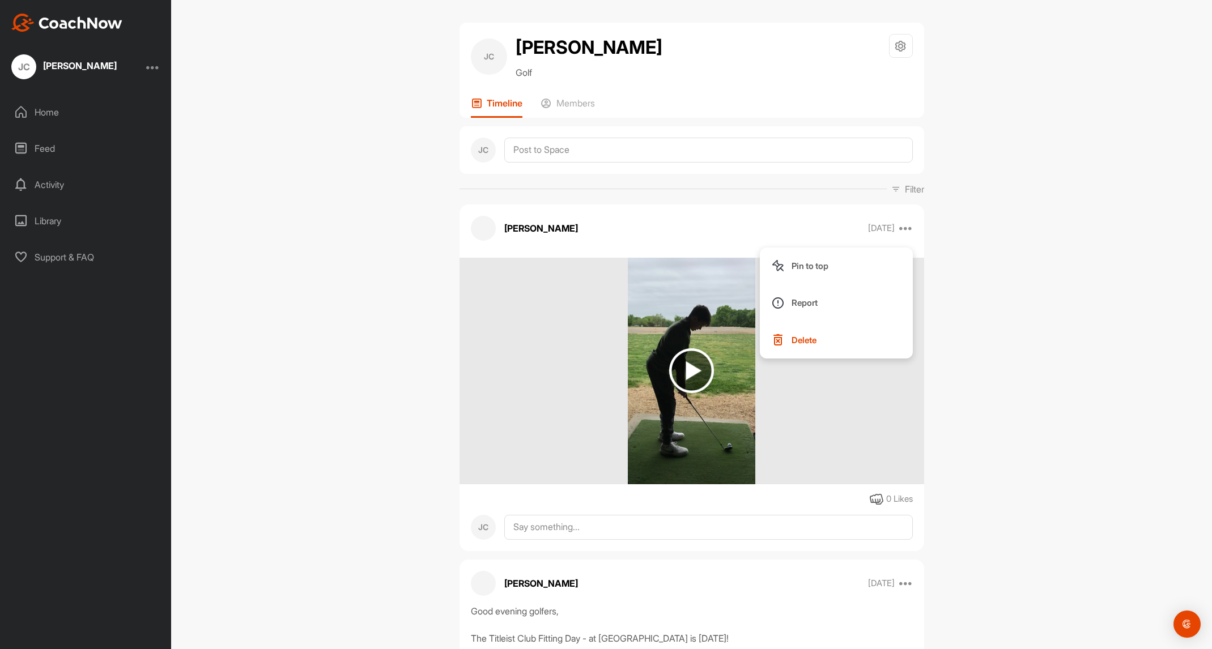
click at [1015, 220] on div "[PERSON_NAME] Golf Space Settings Your Notifications Timeline Members JC Filter…" at bounding box center [691, 324] width 1041 height 649
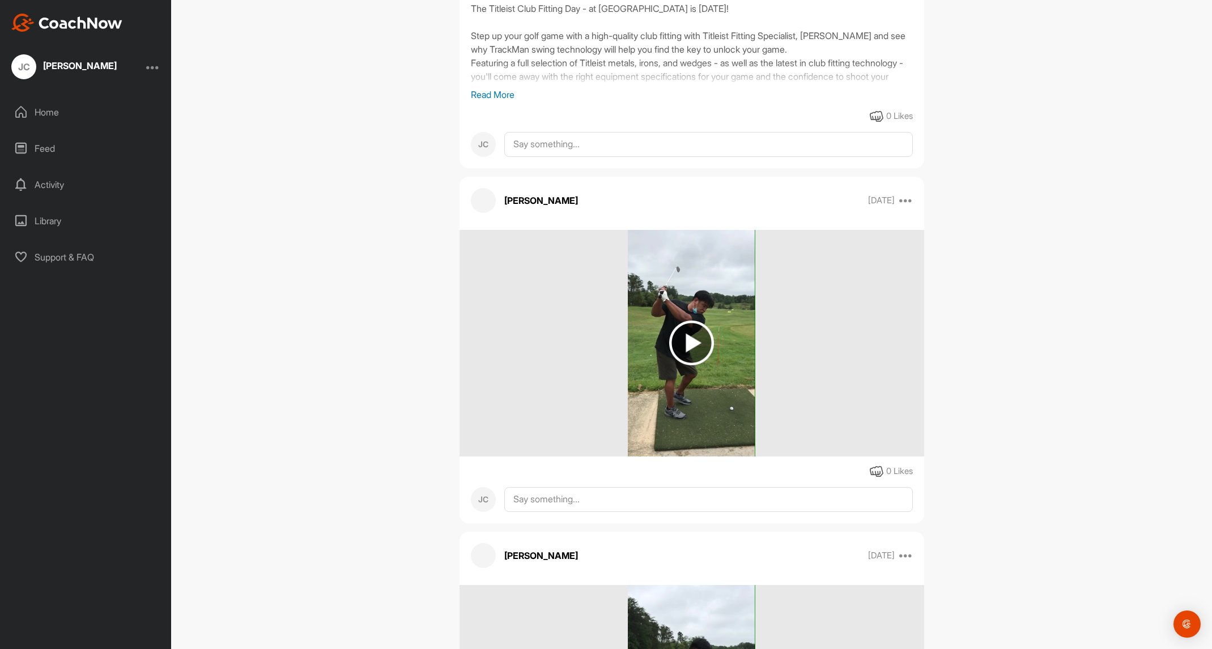
scroll to position [0, 1]
click at [698, 339] on img at bounding box center [691, 343] width 45 height 45
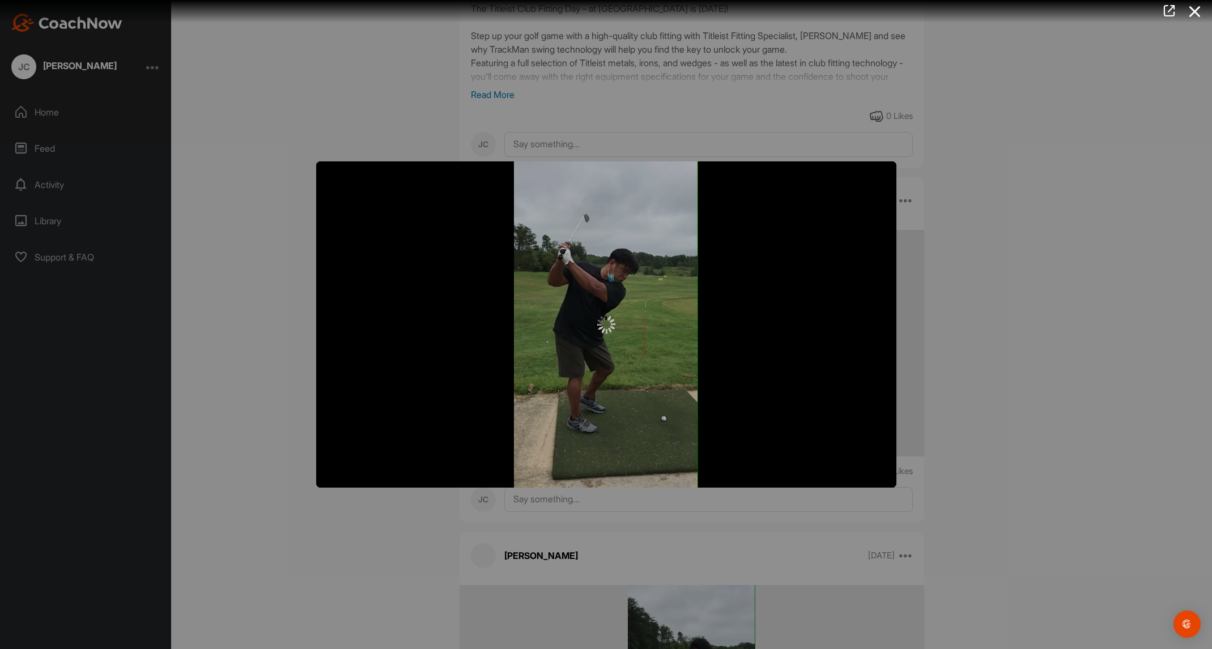
scroll to position [0, 0]
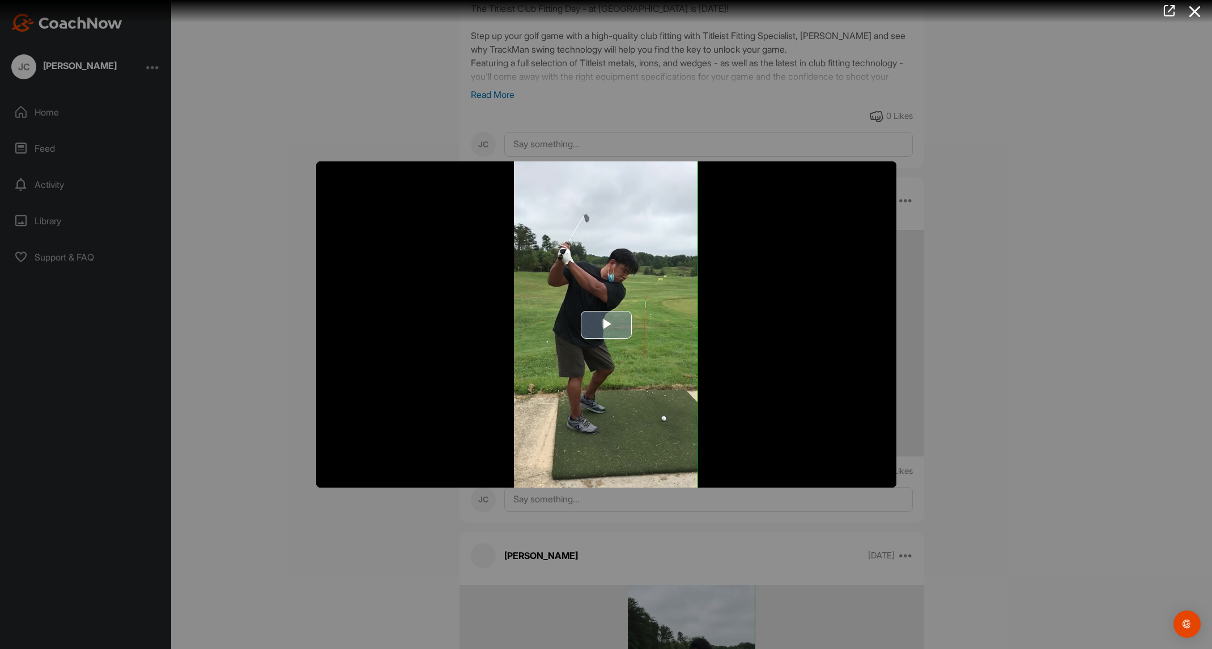
drag, startPoint x: 601, startPoint y: 320, endPoint x: 595, endPoint y: 334, distance: 15.8
click at [606, 325] on span "Video Player" at bounding box center [606, 325] width 0 height 0
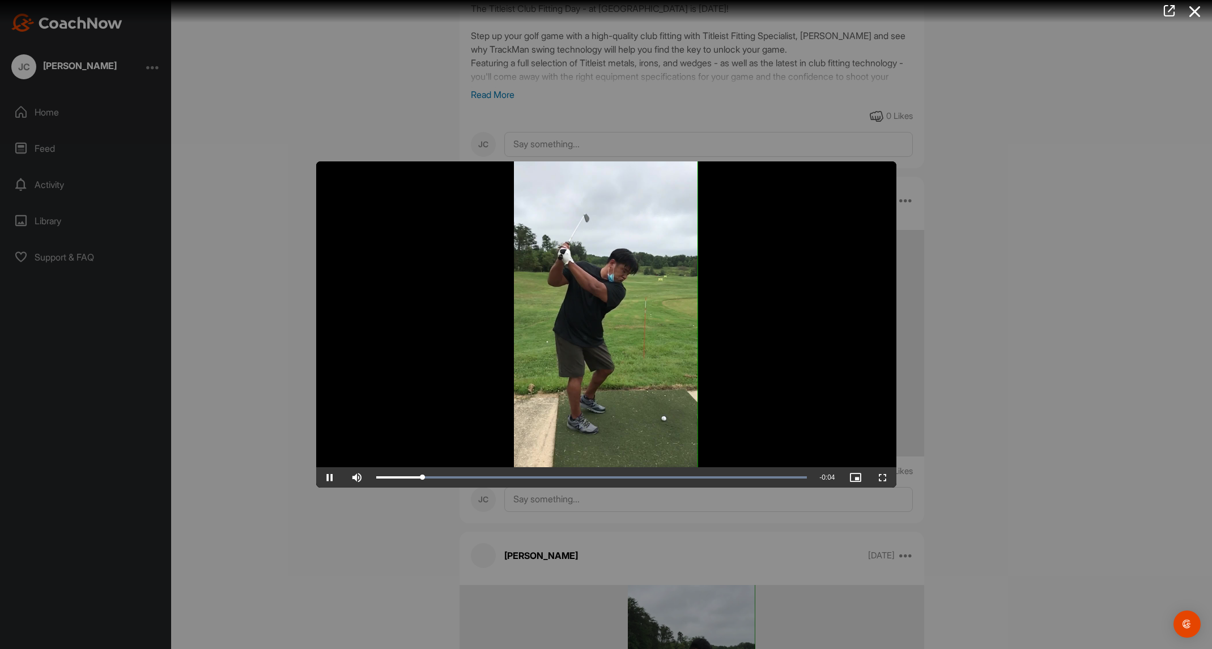
click at [489, 413] on video "Video Player" at bounding box center [606, 325] width 580 height 326
click at [499, 482] on div "Loaded : 100.00% 0:01 0:01" at bounding box center [592, 478] width 443 height 20
click at [551, 479] on div "Loaded : 100.00% 0:01 0:01" at bounding box center [591, 477] width 431 height 3
click at [583, 479] on div "Loaded : 100.00% 0:02 0:01" at bounding box center [591, 477] width 431 height 3
click at [597, 478] on div "Loaded : 100.00% 0:02 0:02" at bounding box center [591, 477] width 431 height 3
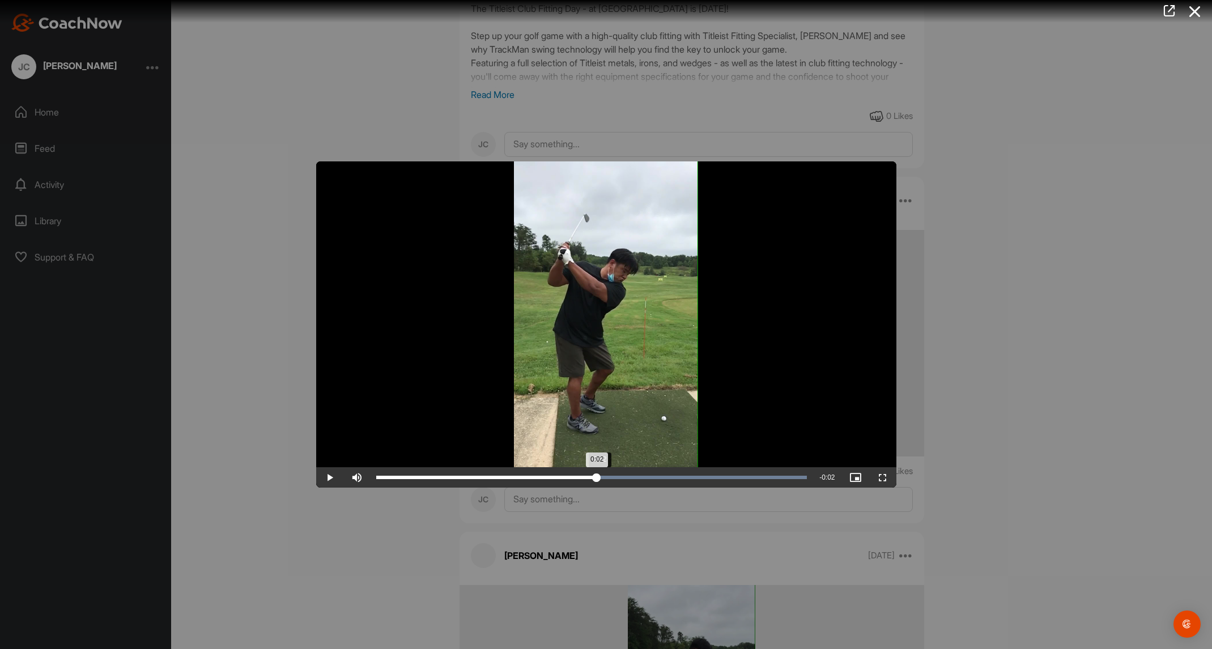
click at [597, 478] on div "0:02" at bounding box center [486, 477] width 221 height 3
click at [608, 478] on div "Loaded : 100.00% 0:02 0:02" at bounding box center [591, 477] width 431 height 3
click at [625, 478] on div "Loaded : 100.00% 0:02 0:02" at bounding box center [591, 477] width 431 height 3
click at [618, 478] on div "0:02" at bounding box center [500, 477] width 249 height 3
click at [626, 479] on div "Loaded : 100.00% 0:02 0:02" at bounding box center [591, 477] width 431 height 3
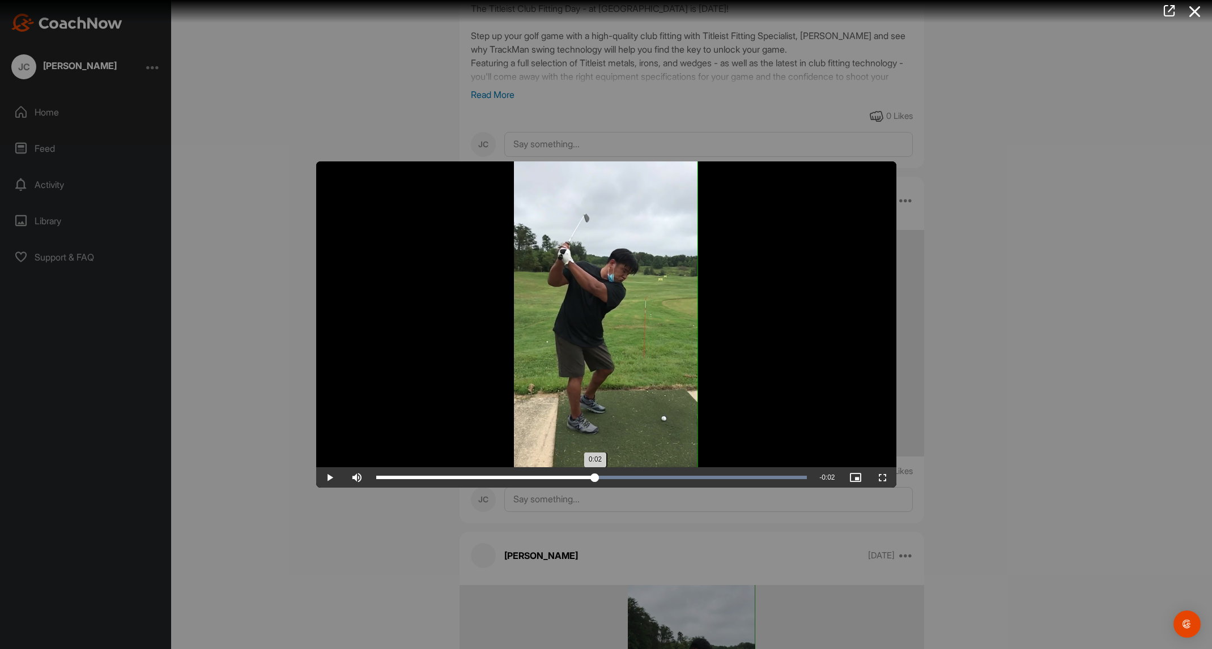
click at [595, 479] on div "Loaded : 100.00% 0:02 0:02" at bounding box center [591, 477] width 431 height 3
click at [596, 479] on div "0:02" at bounding box center [485, 477] width 219 height 3
click at [605, 479] on div "Loaded : 100.00% 0:02 0:02" at bounding box center [591, 477] width 431 height 3
click at [614, 478] on div "Loaded : 100.00% 0:02 0:02" at bounding box center [591, 477] width 431 height 3
click at [621, 479] on div "Loaded : 100.00% 0:02 0:02" at bounding box center [591, 477] width 431 height 3
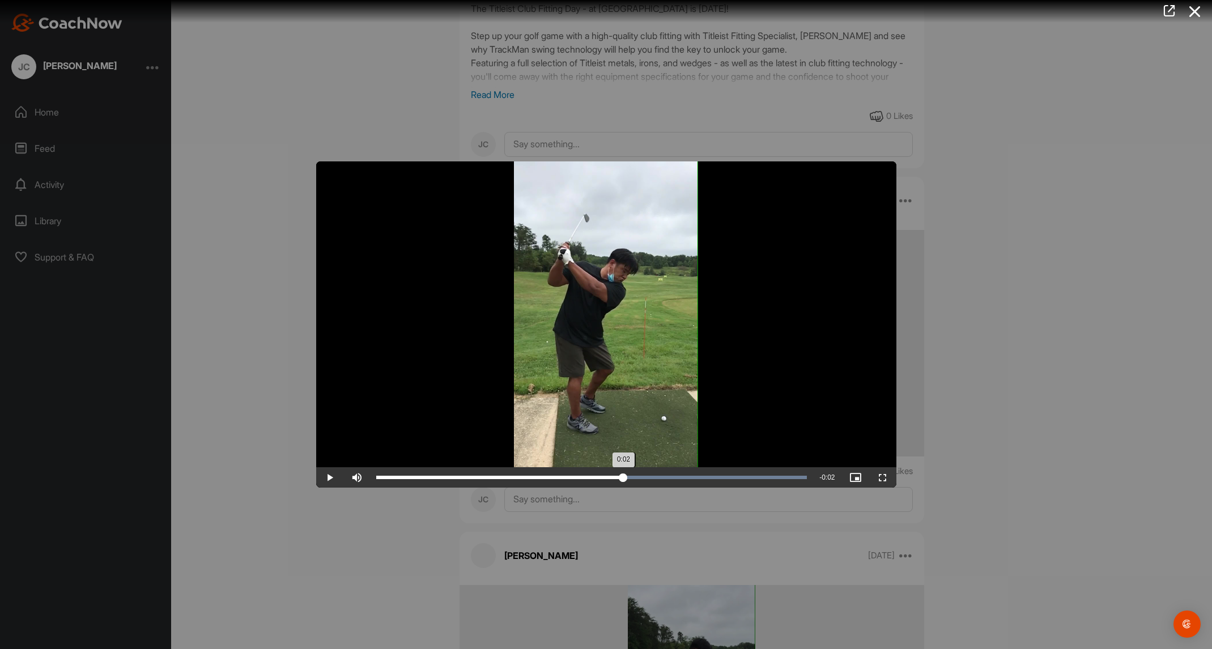
click at [623, 479] on div "0:02" at bounding box center [500, 477] width 248 height 3
click at [624, 479] on div "0:02" at bounding box center [500, 477] width 248 height 3
